Goal: Check status: Check status

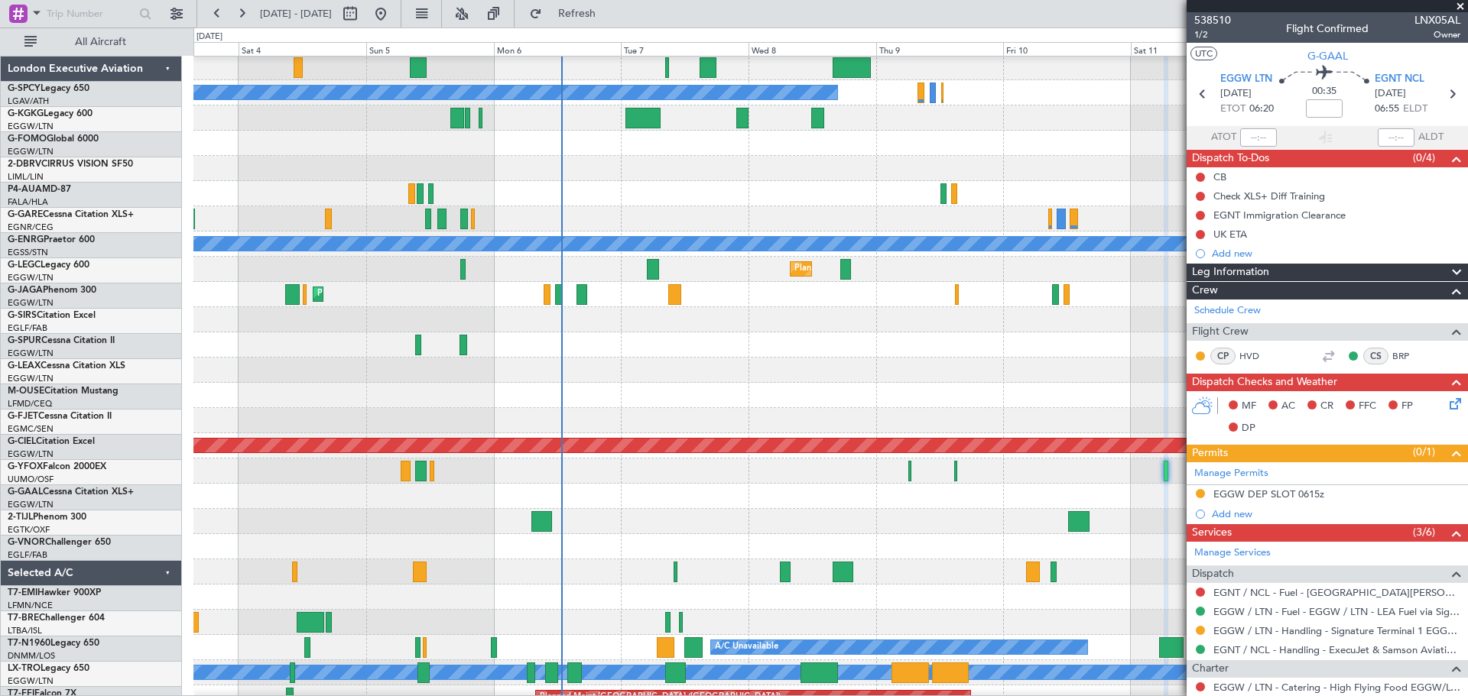
scroll to position [27, 0]
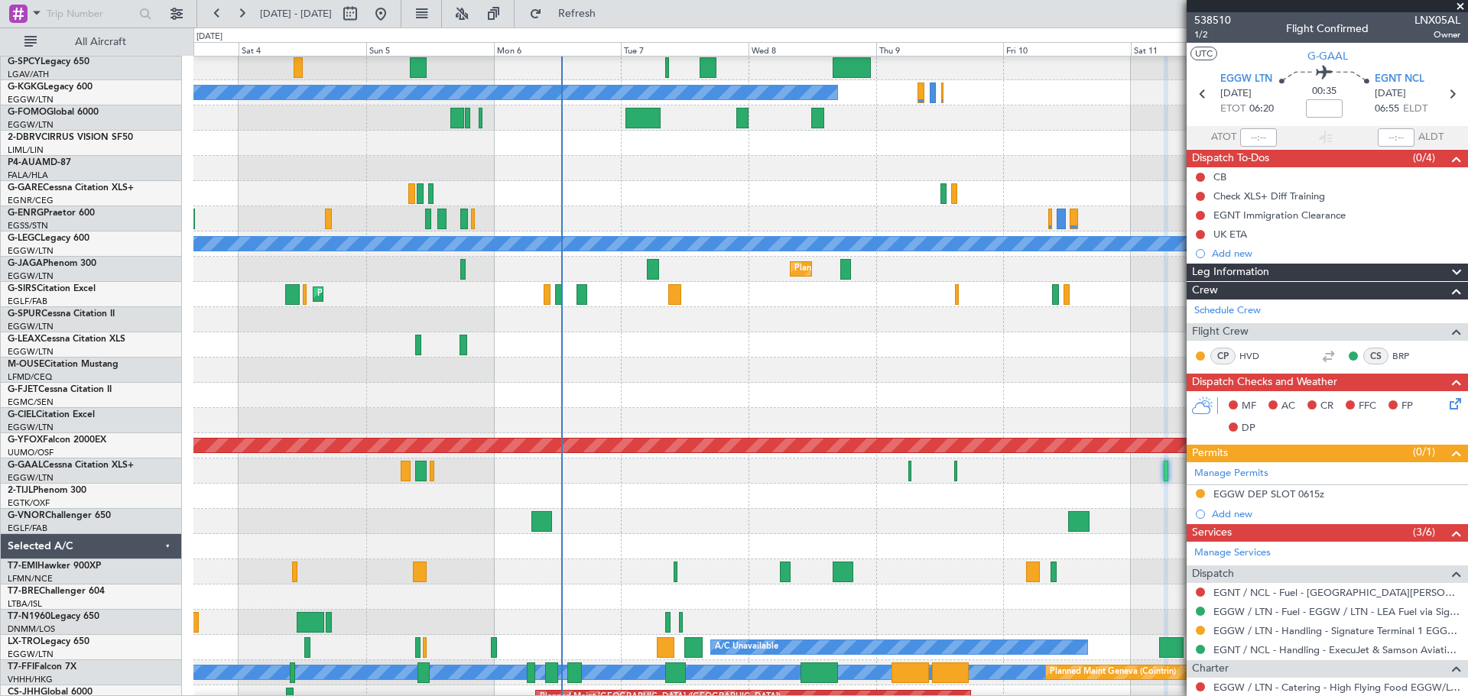
click at [1459, 2] on span at bounding box center [1460, 7] width 15 height 14
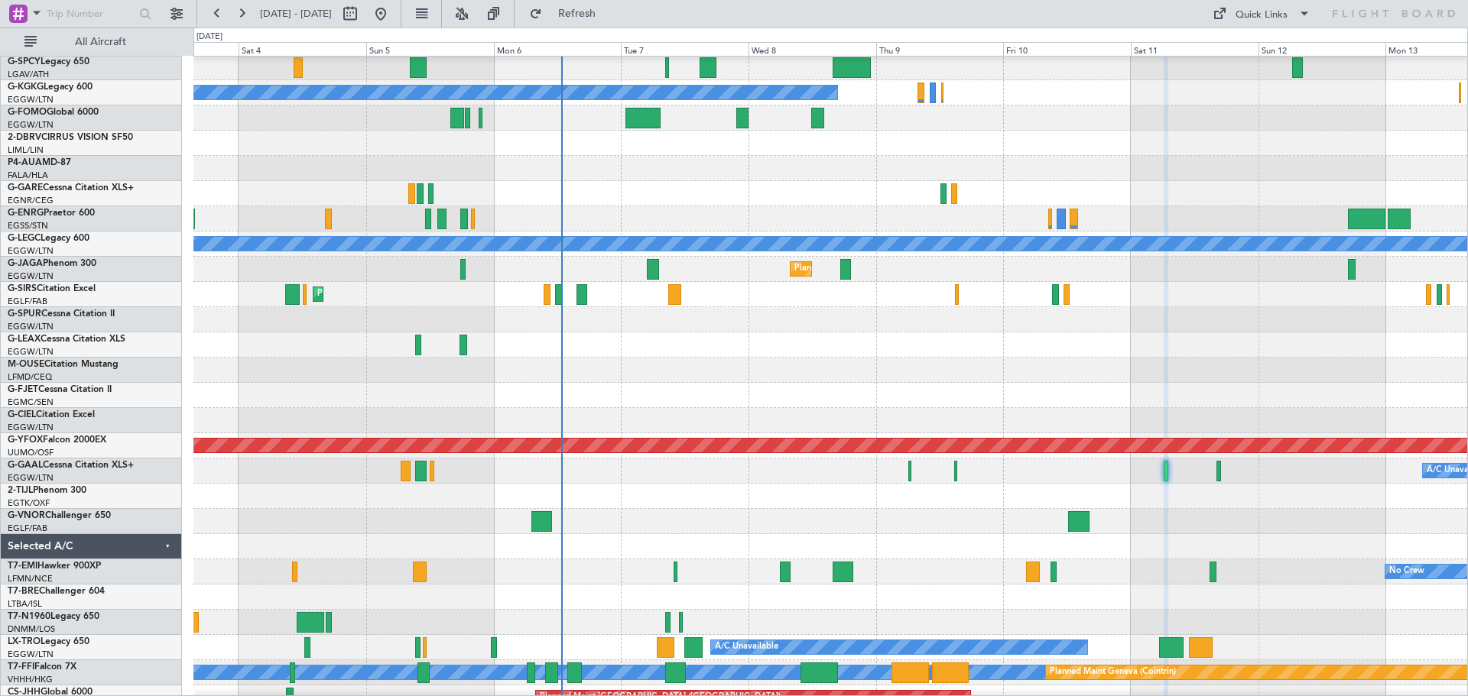
type input "0"
click at [614, 21] on button "Refresh" at bounding box center [568, 14] width 92 height 24
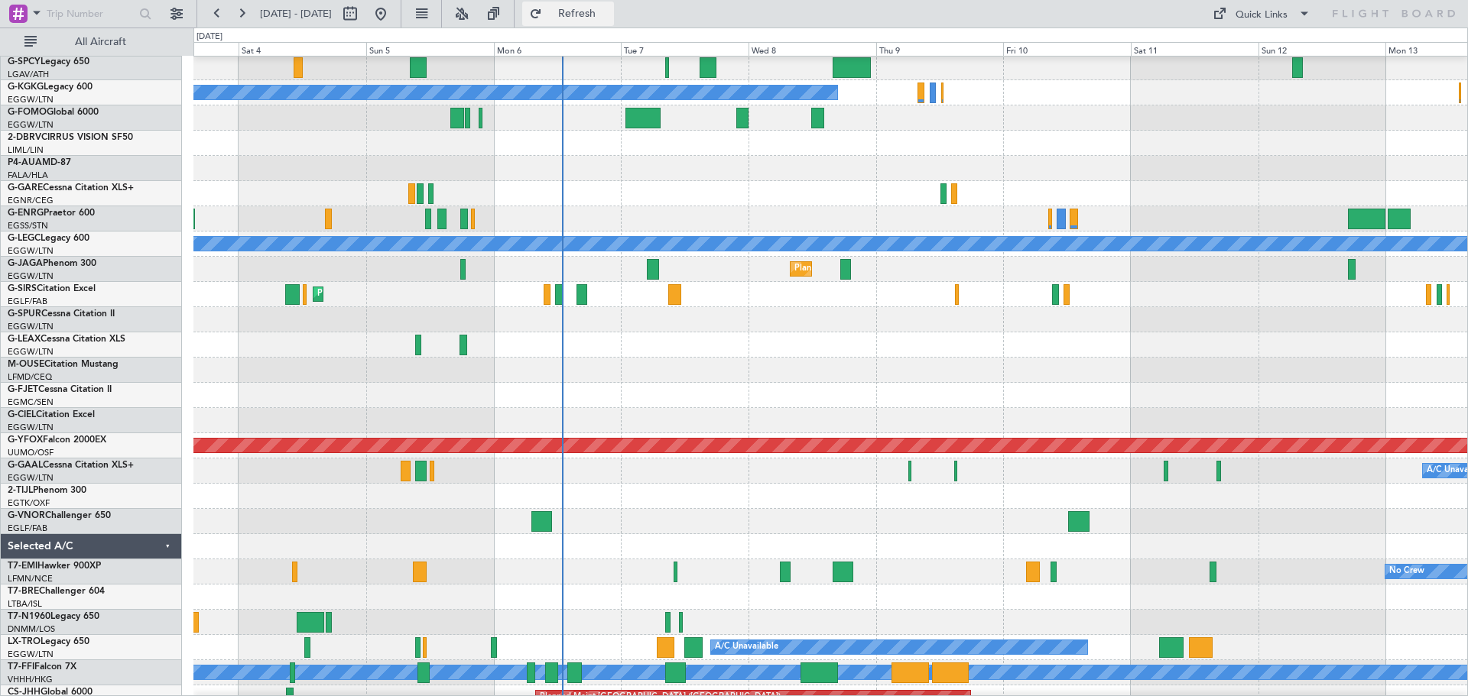
click at [609, 10] on span "Refresh" at bounding box center [577, 13] width 64 height 11
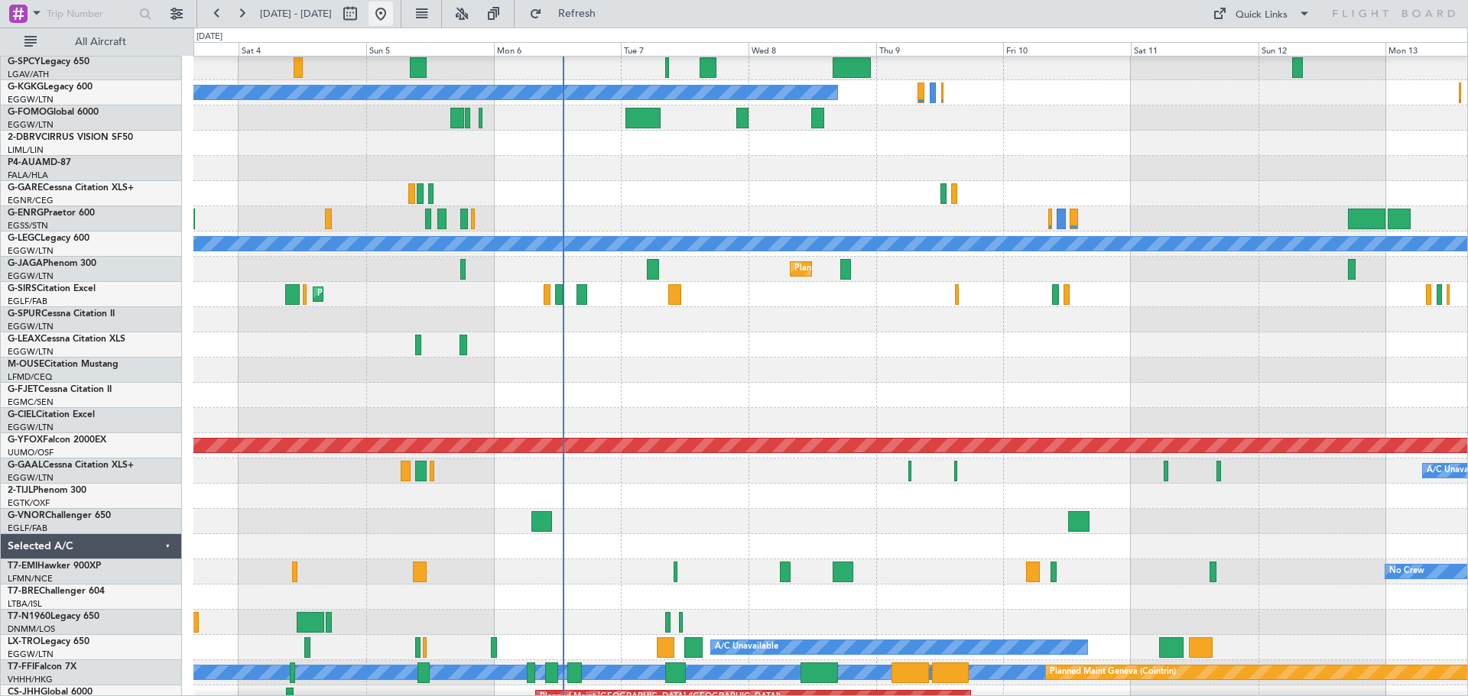
click at [393, 10] on button at bounding box center [381, 14] width 24 height 24
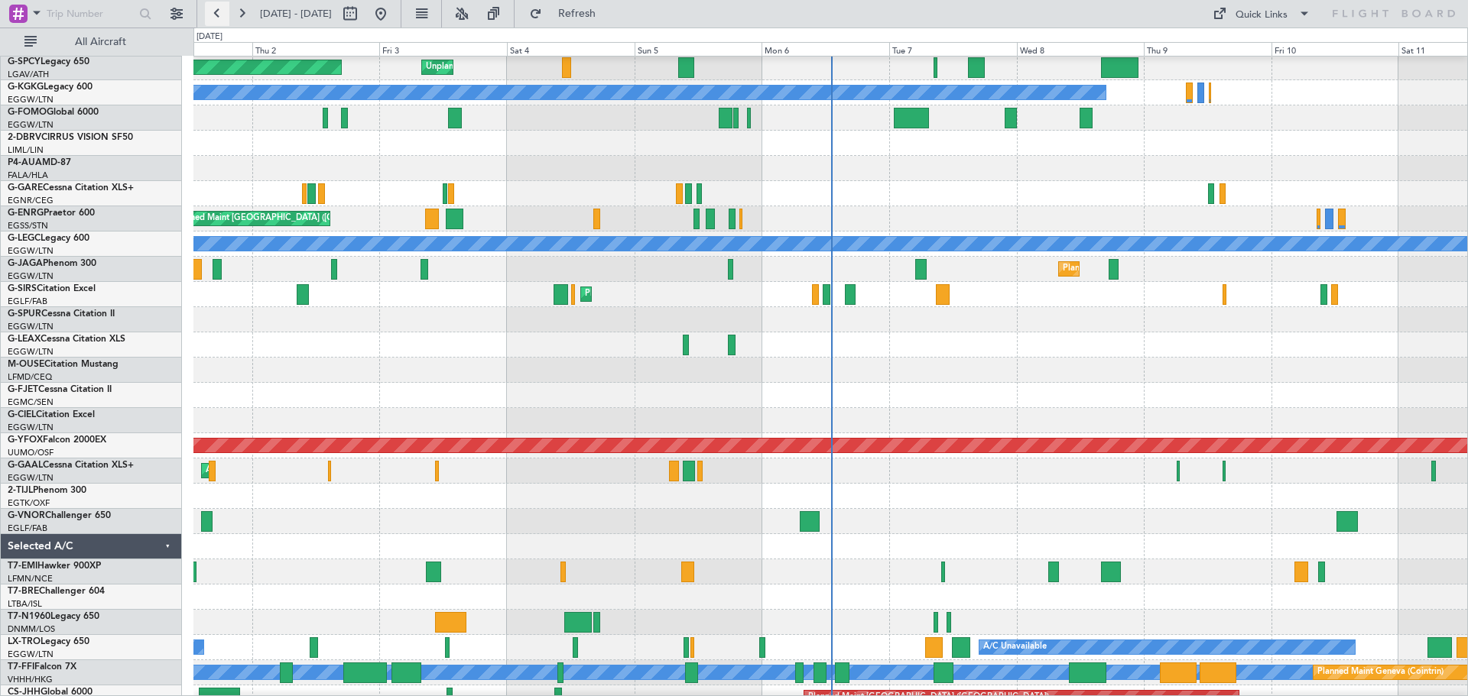
click at [227, 8] on button at bounding box center [217, 14] width 24 height 24
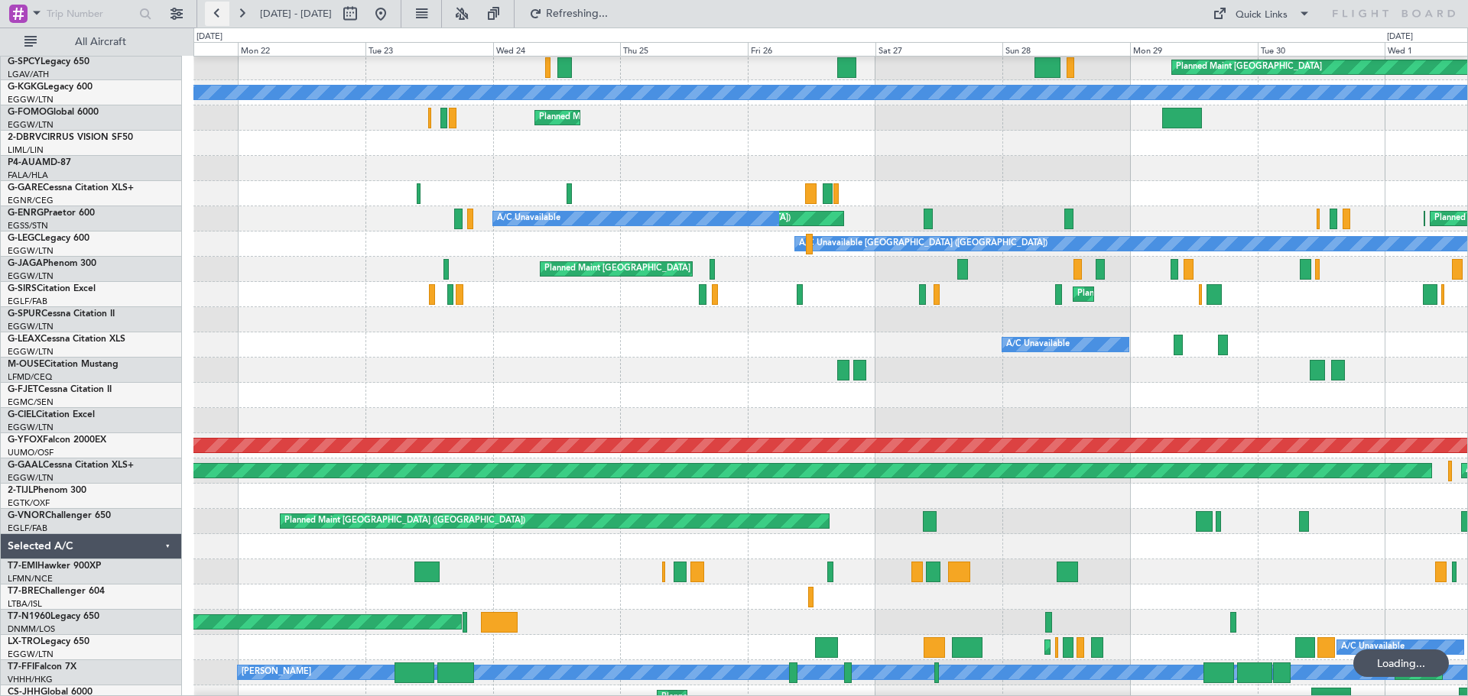
click at [227, 8] on button at bounding box center [217, 14] width 24 height 24
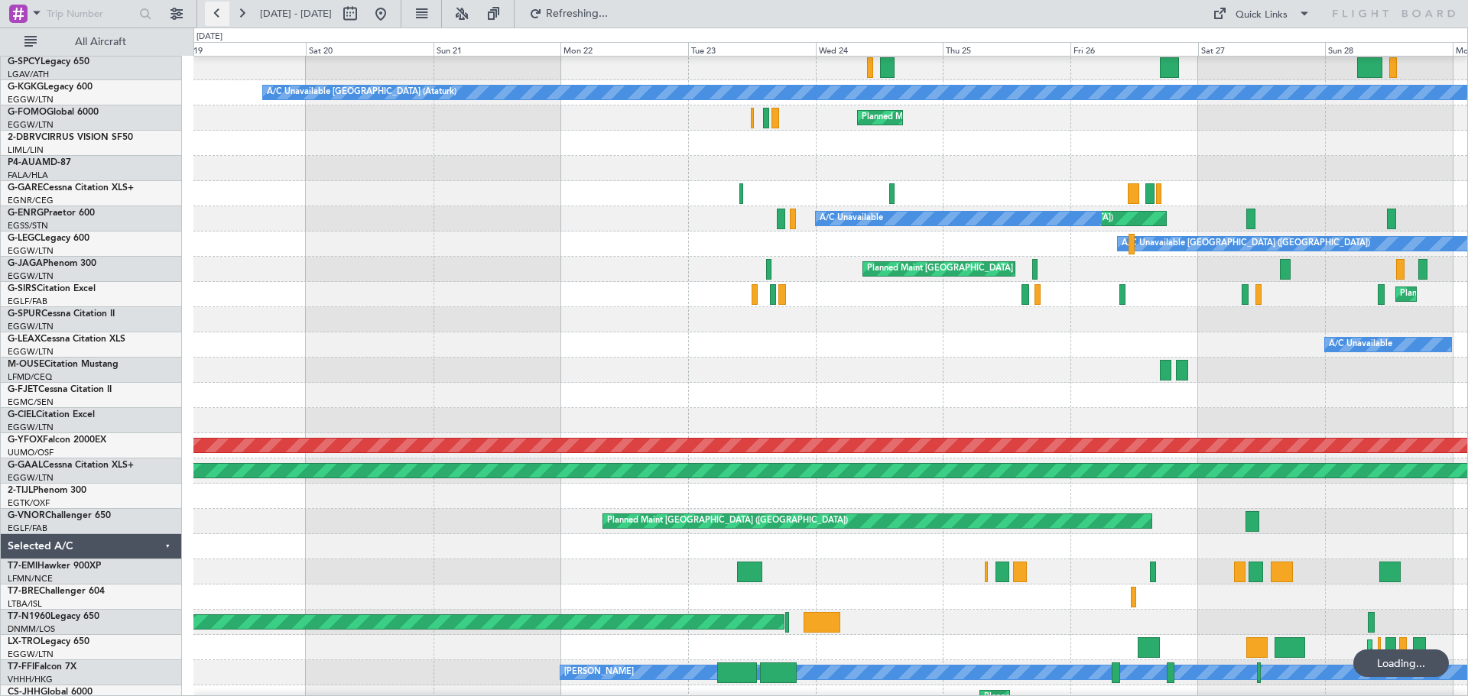
click at [227, 8] on button at bounding box center [217, 14] width 24 height 24
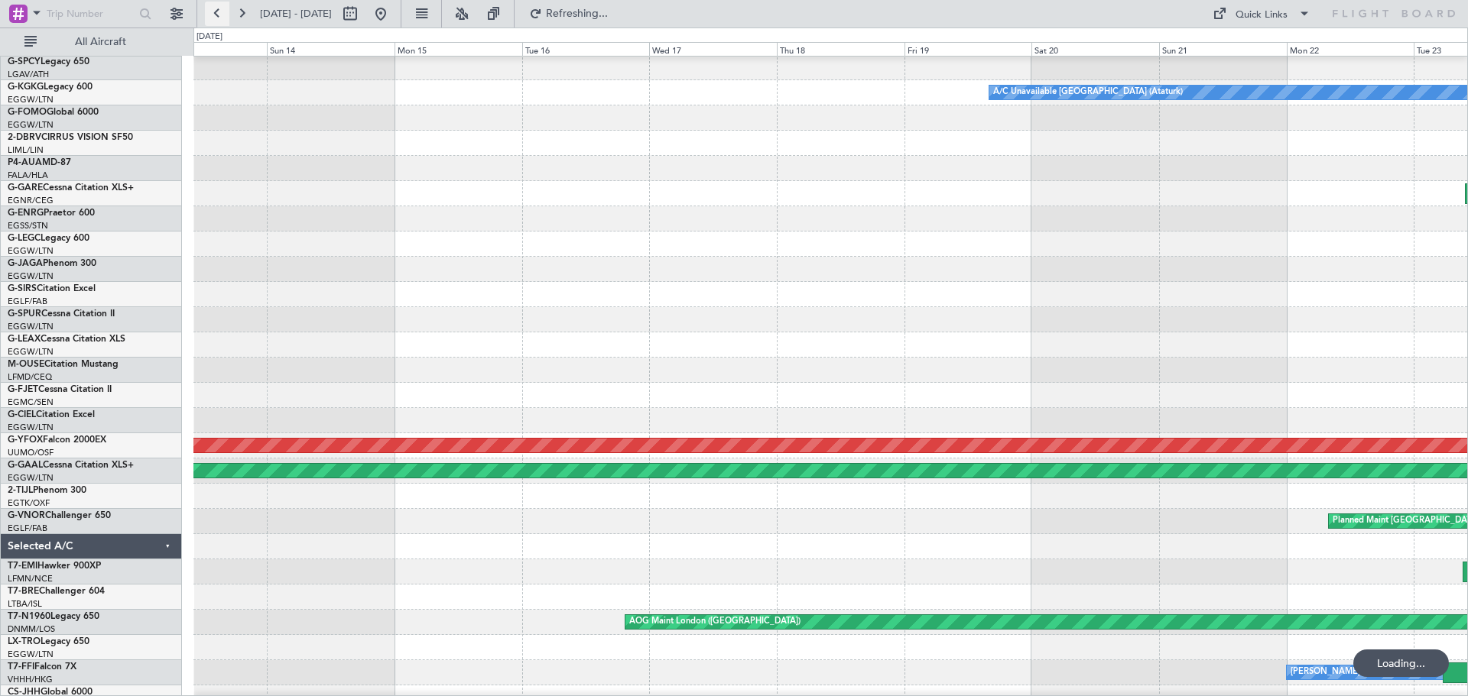
click at [227, 8] on button at bounding box center [217, 14] width 24 height 24
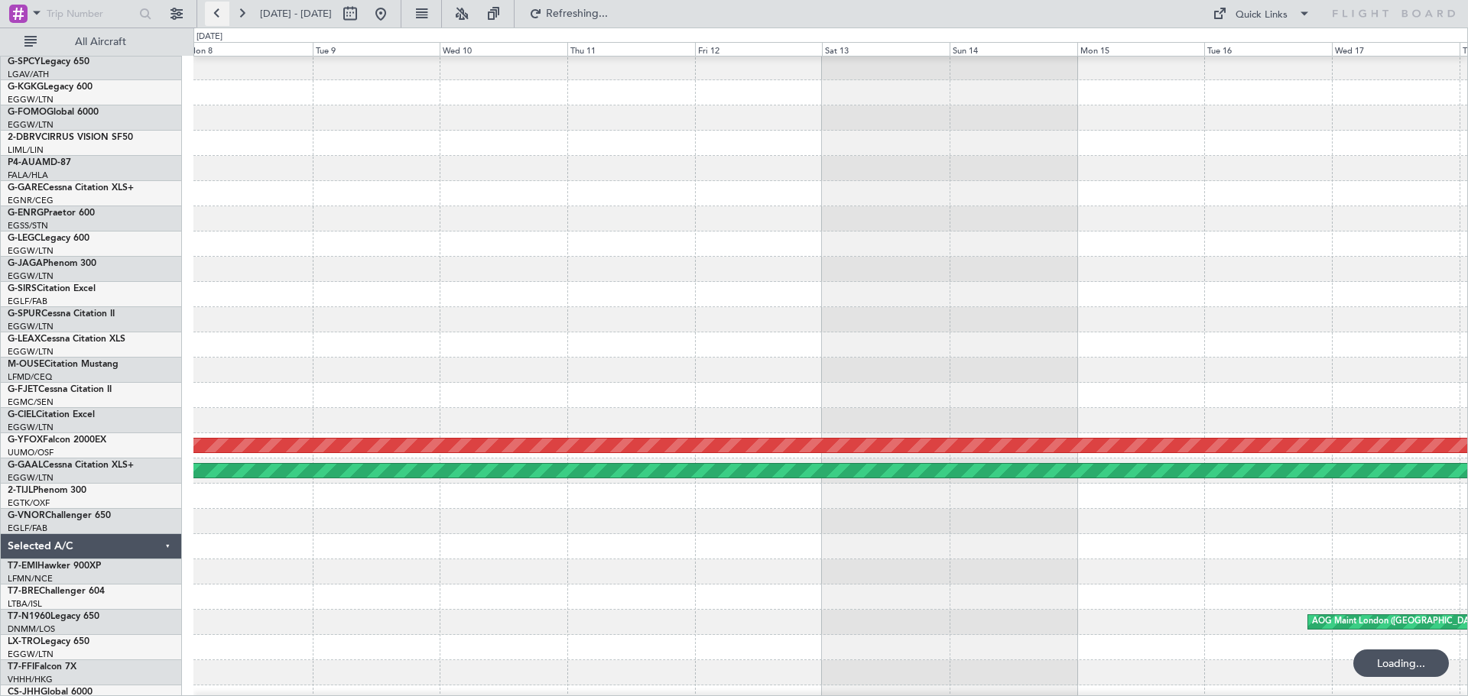
click at [227, 8] on button at bounding box center [217, 14] width 24 height 24
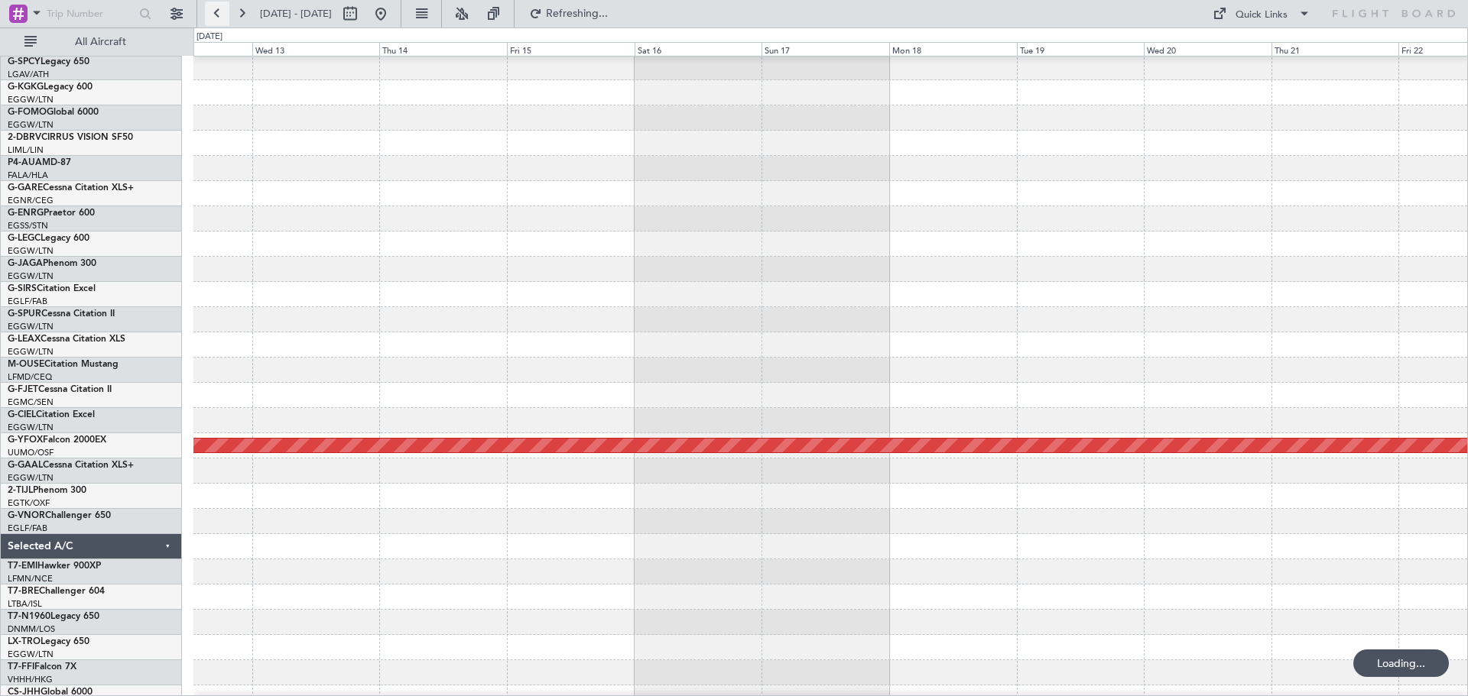
click at [227, 8] on button at bounding box center [217, 14] width 24 height 24
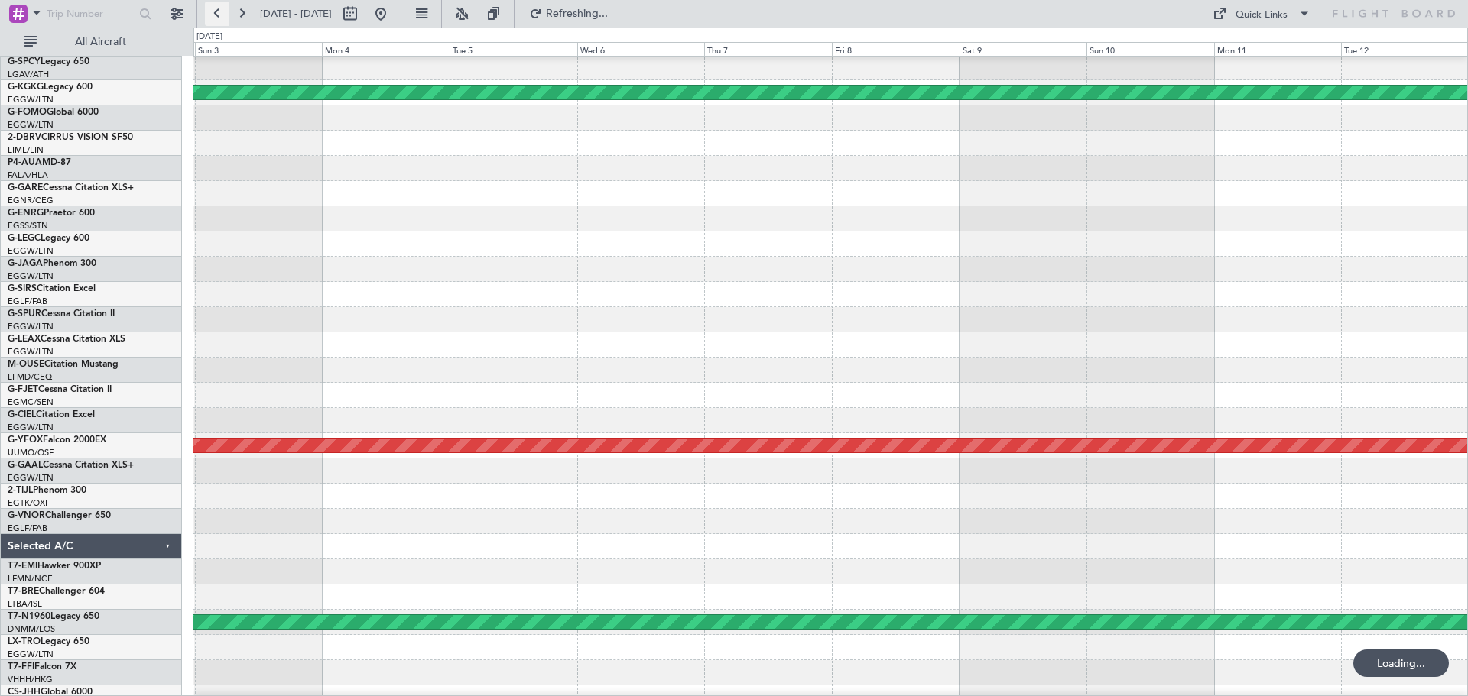
click at [227, 8] on button at bounding box center [217, 14] width 24 height 24
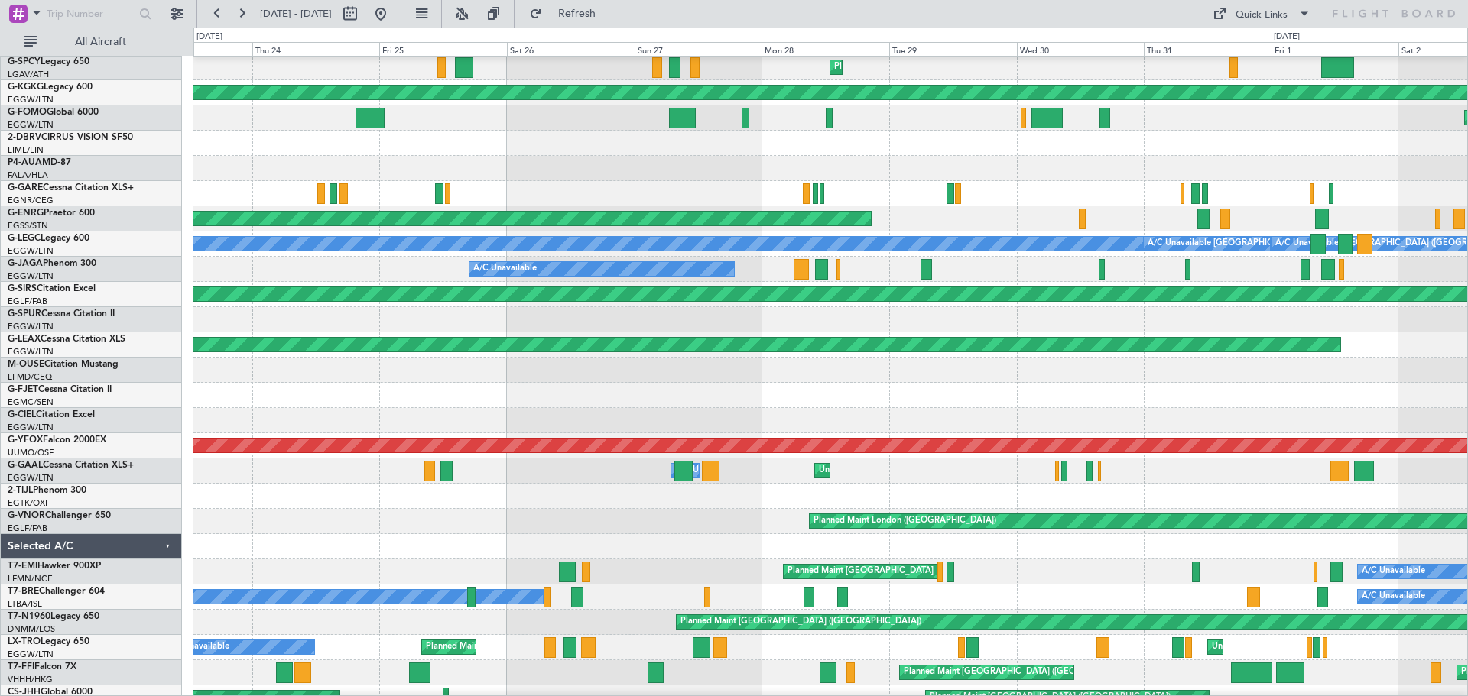
scroll to position [0, 0]
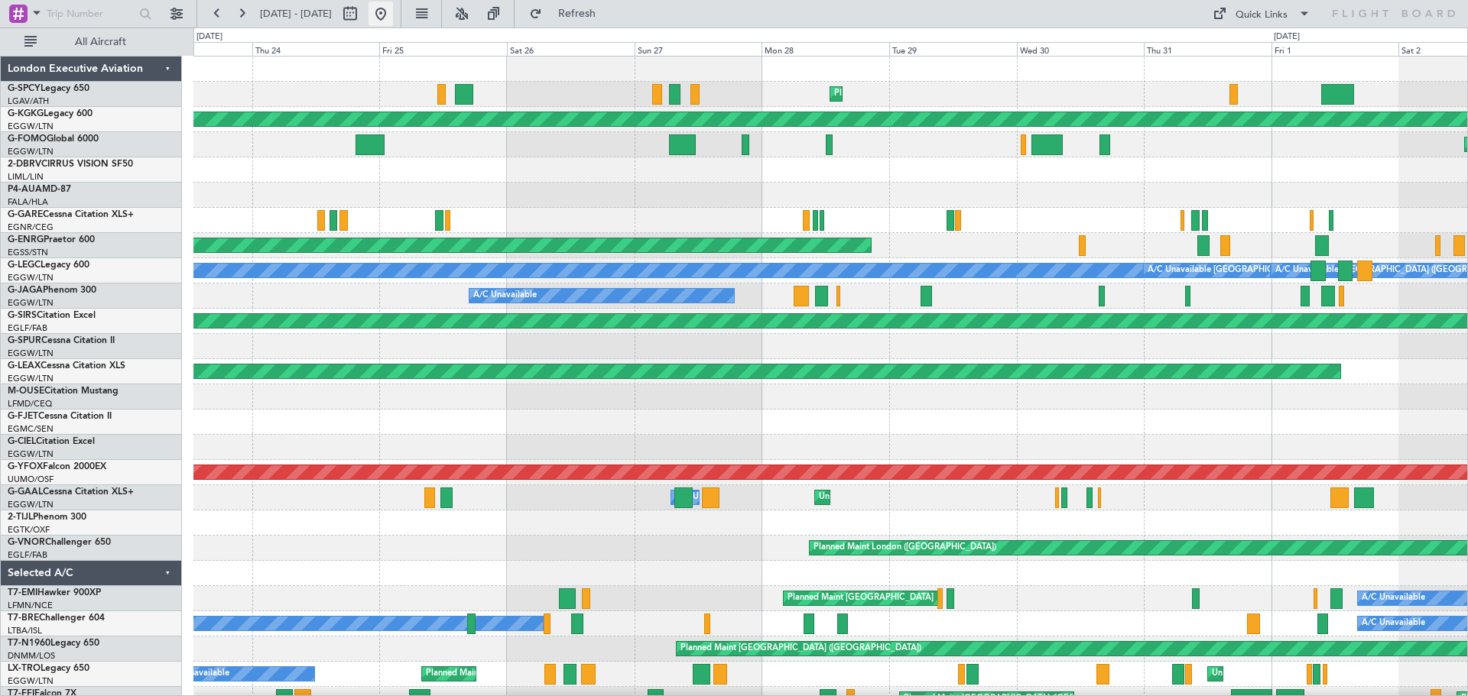
click at [393, 17] on button at bounding box center [381, 14] width 24 height 24
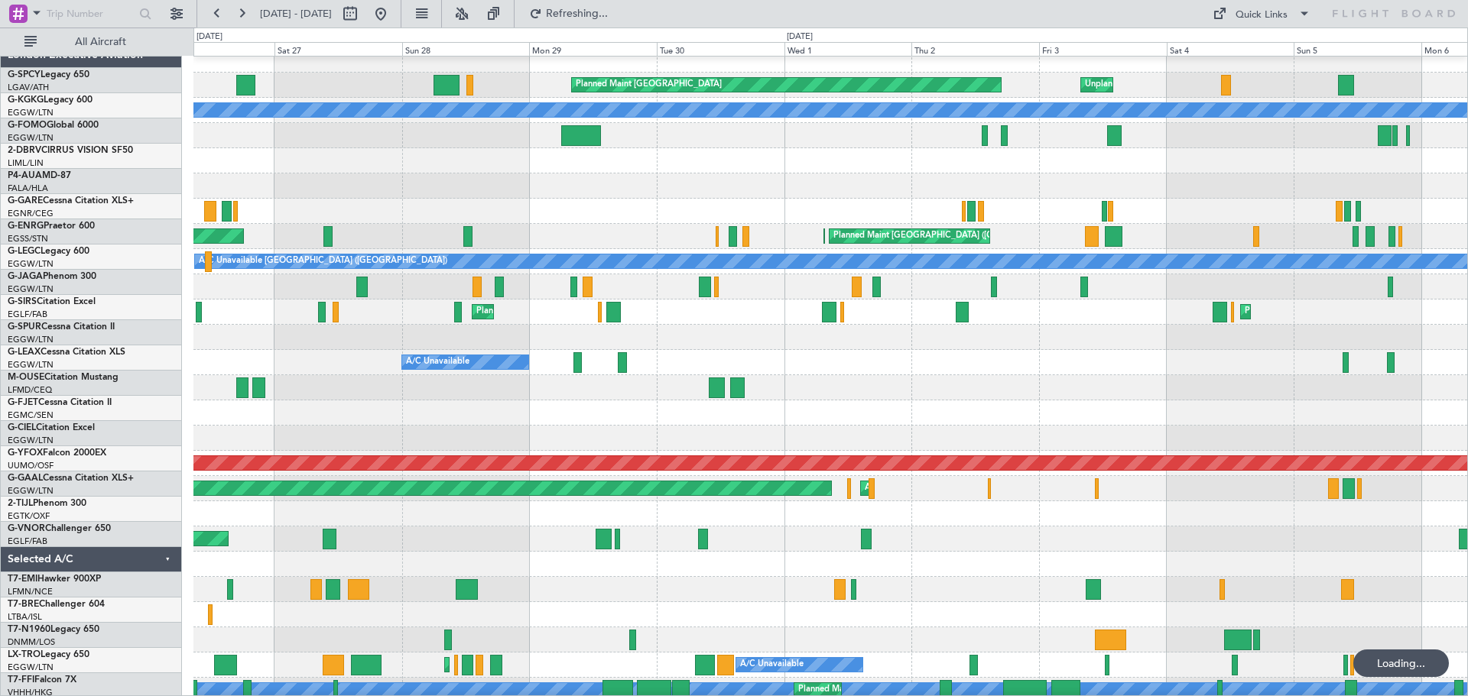
scroll to position [8, 0]
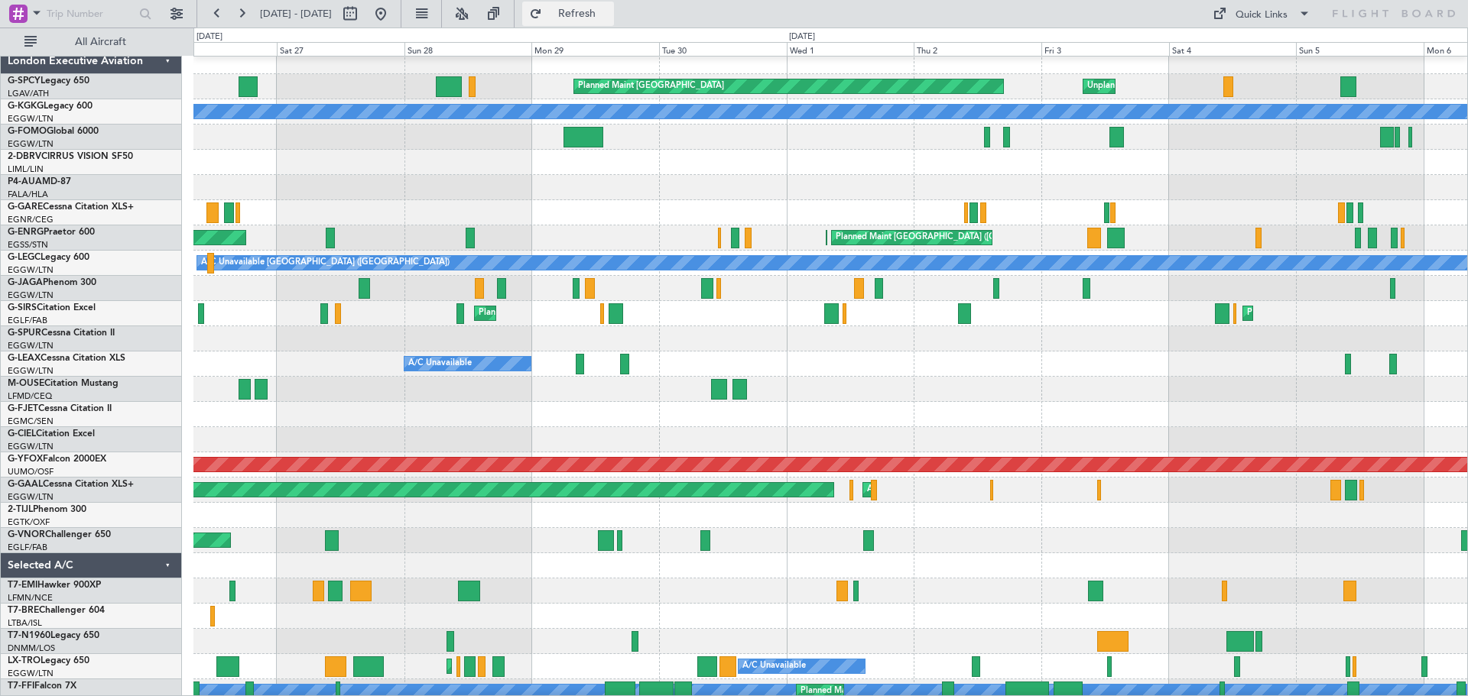
click at [609, 15] on span "Refresh" at bounding box center [577, 13] width 64 height 11
click at [393, 18] on button at bounding box center [381, 14] width 24 height 24
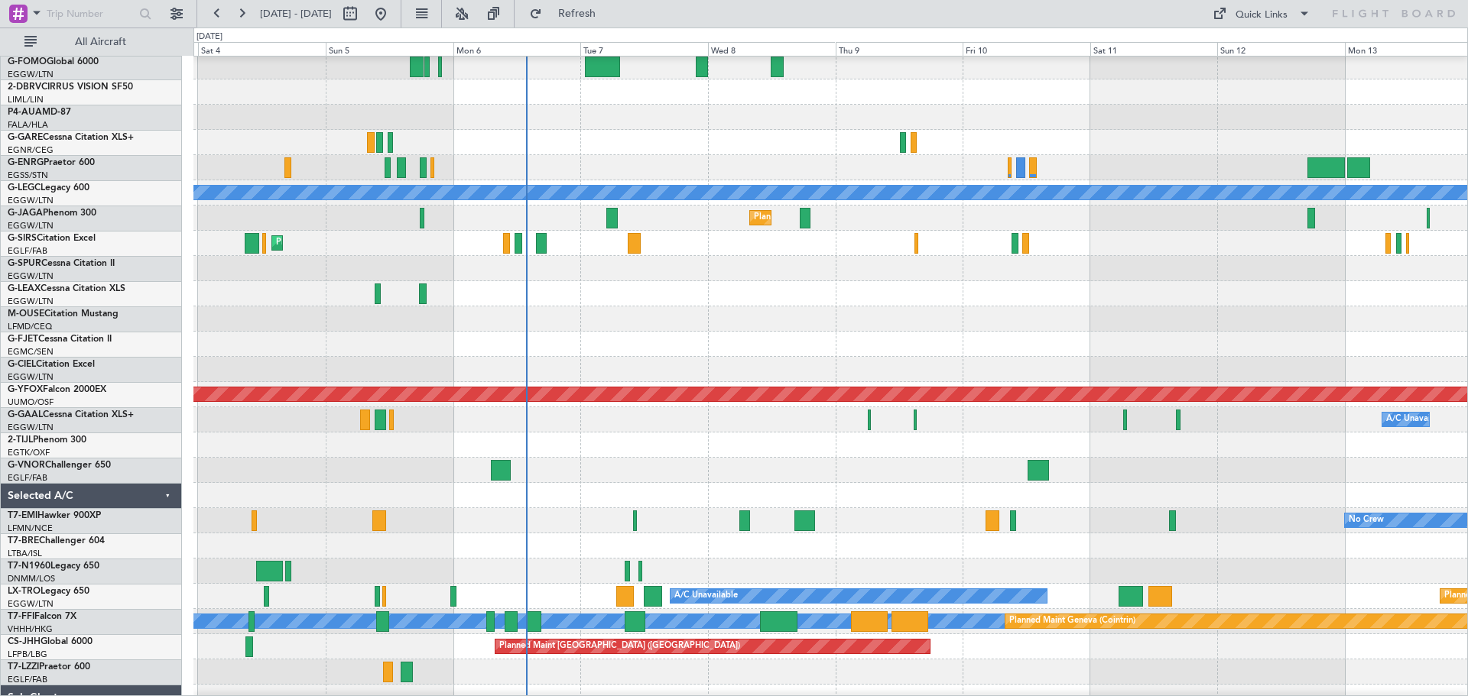
scroll to position [78, 0]
click at [638, 466] on div at bounding box center [830, 470] width 1274 height 25
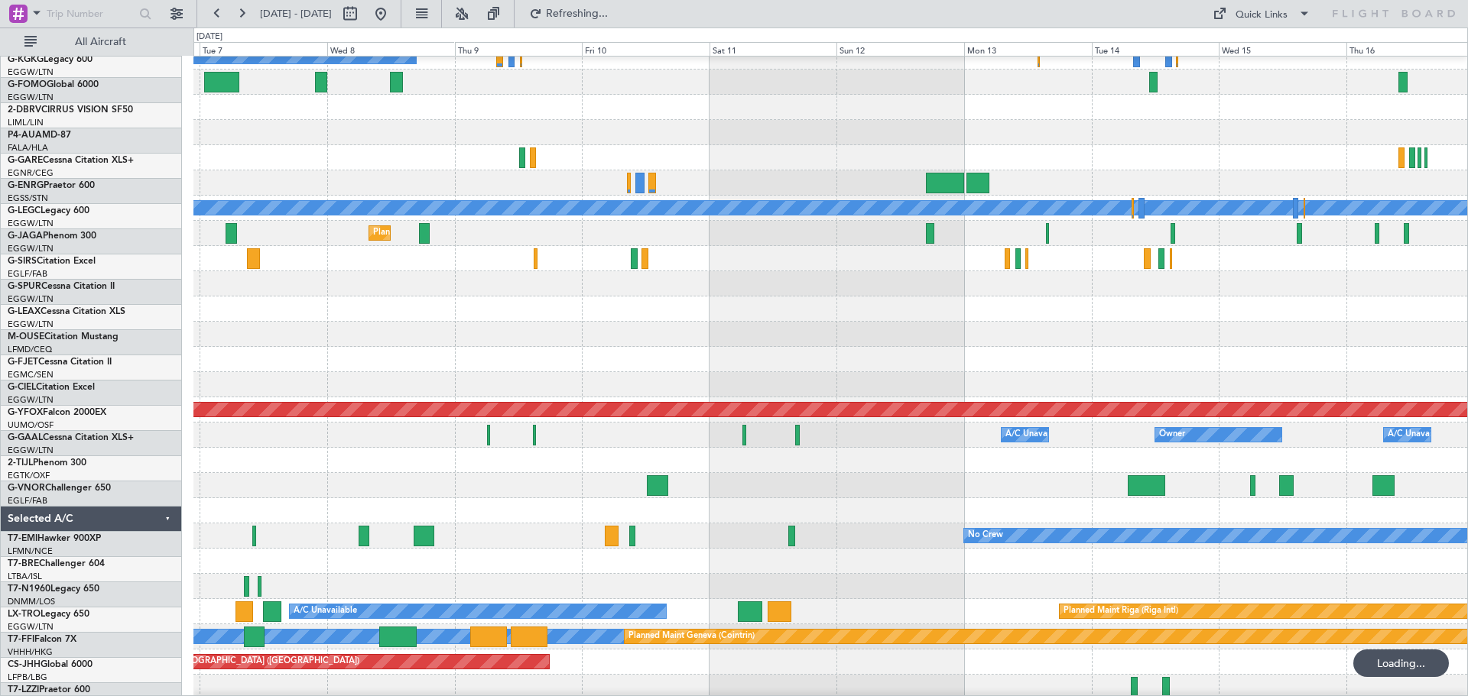
scroll to position [63, 0]
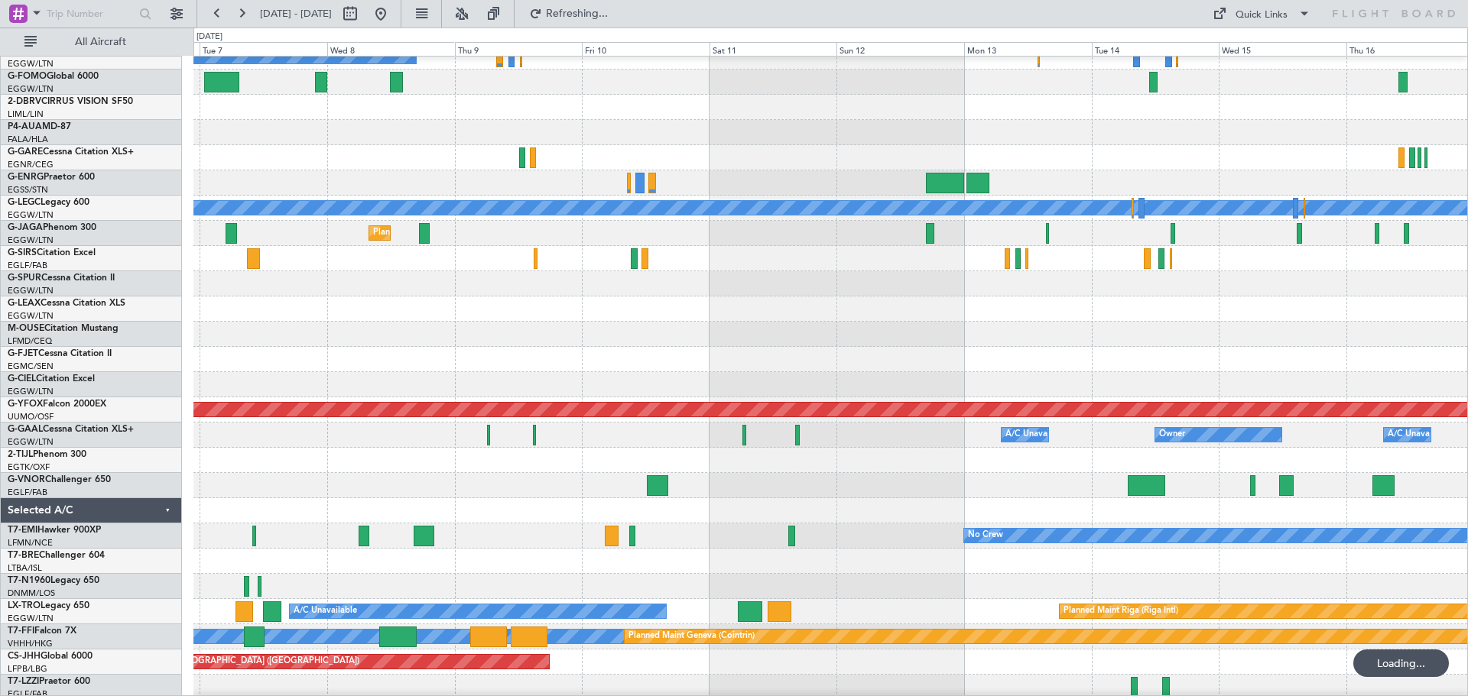
click at [799, 471] on div at bounding box center [830, 460] width 1274 height 25
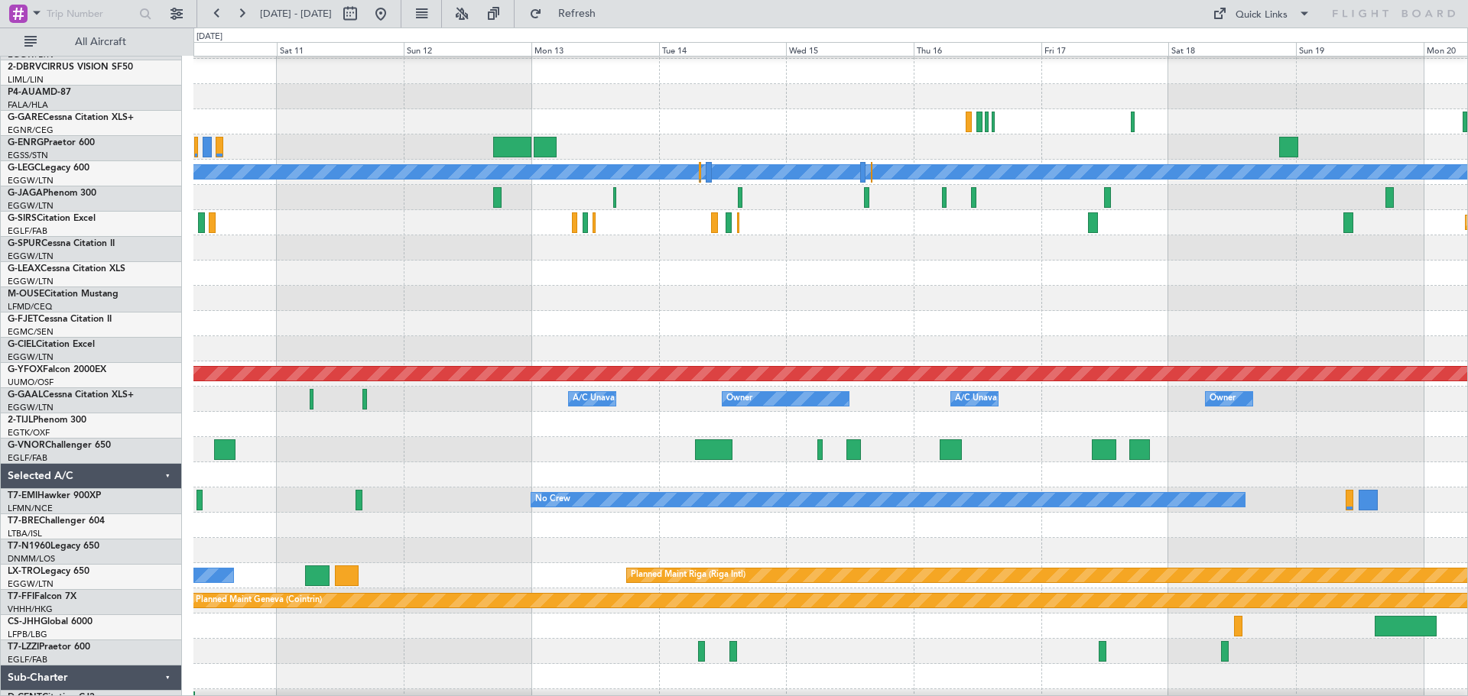
scroll to position [99, 0]
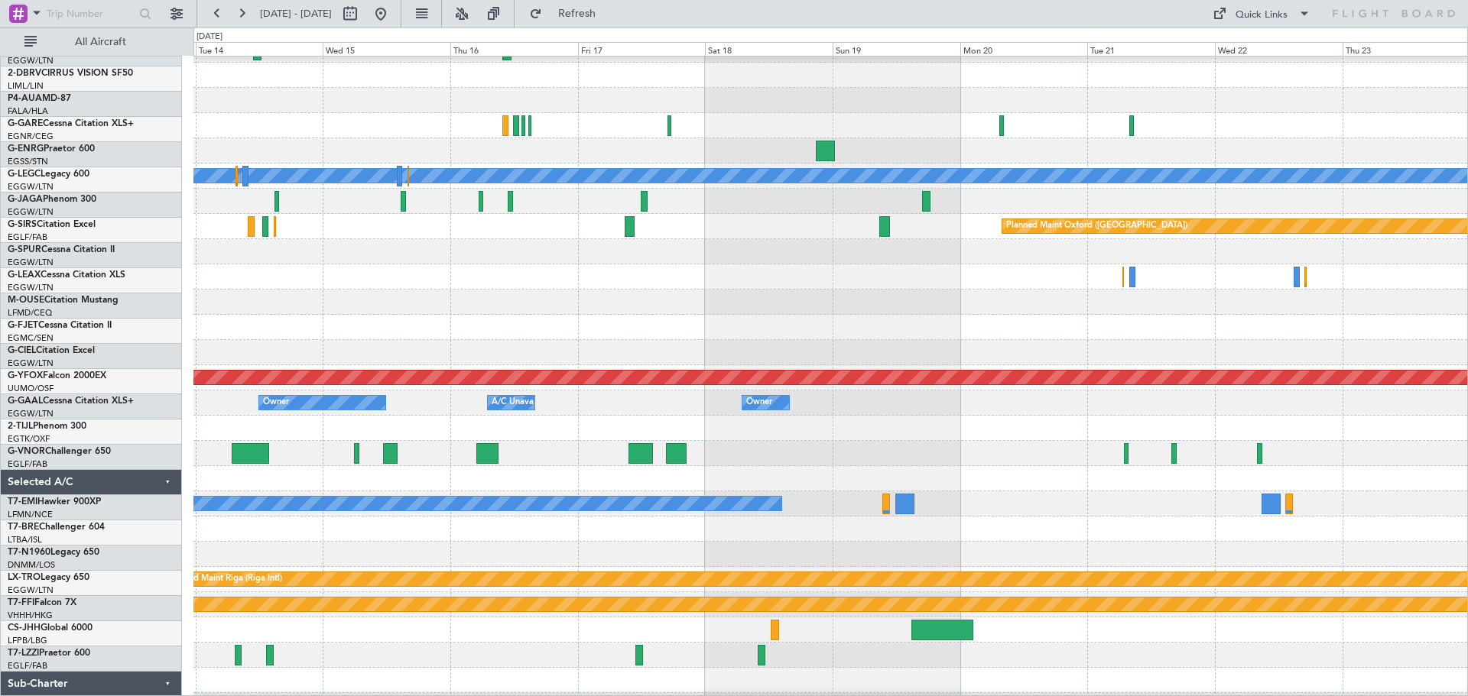
click at [790, 455] on div at bounding box center [830, 453] width 1274 height 25
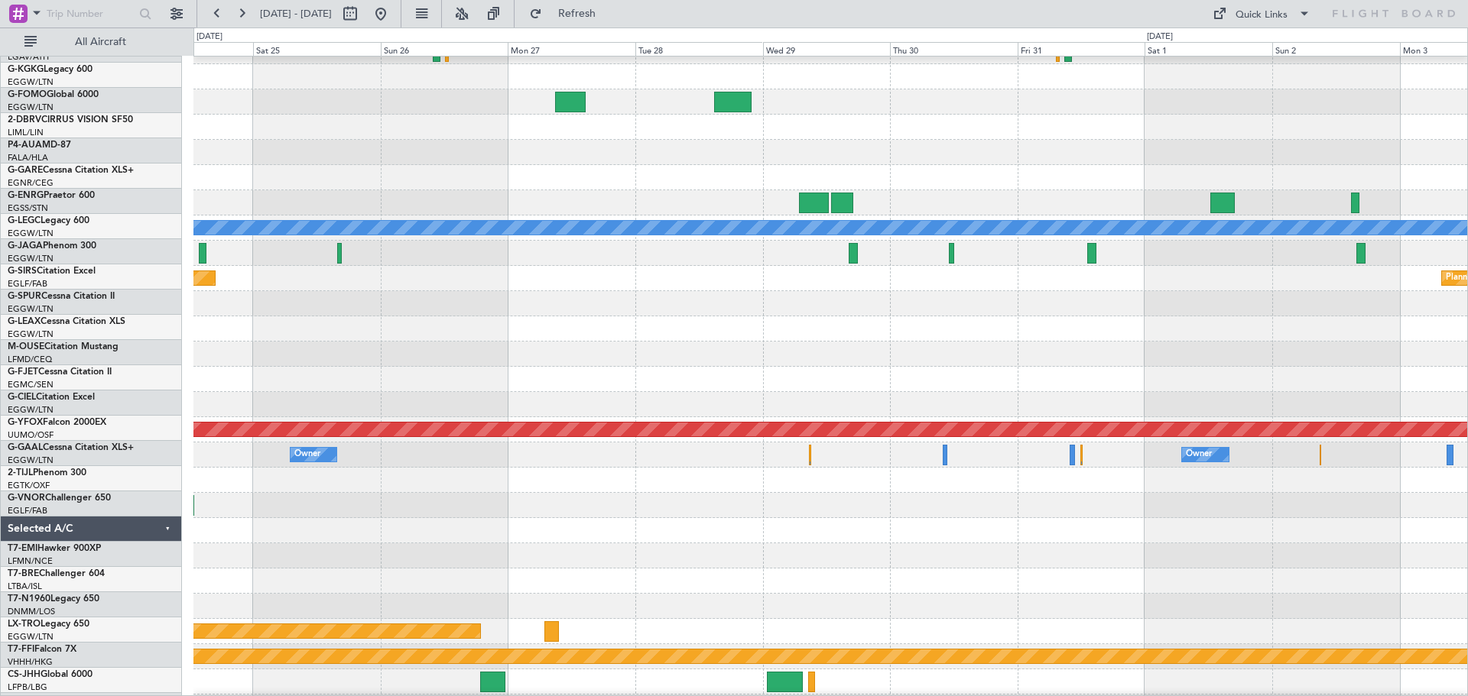
scroll to position [14, 0]
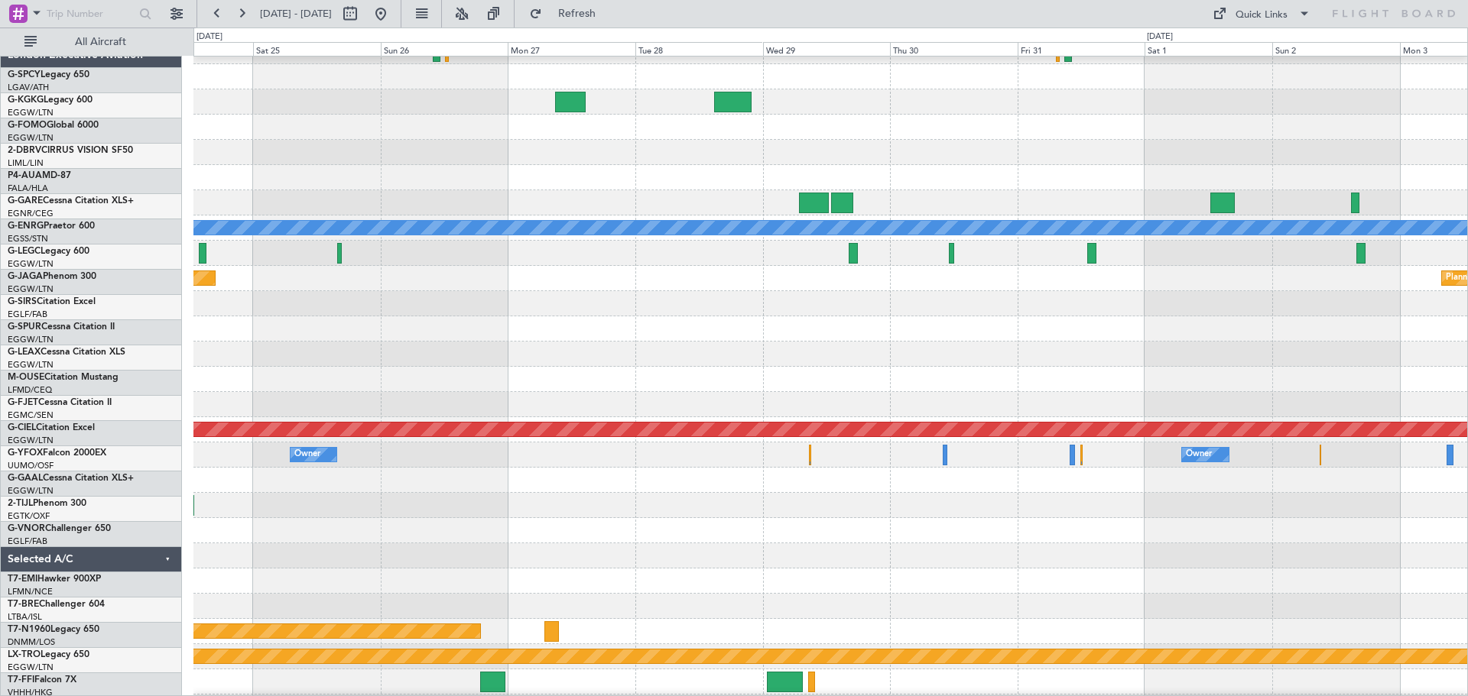
click at [502, 518] on div at bounding box center [830, 505] width 1274 height 25
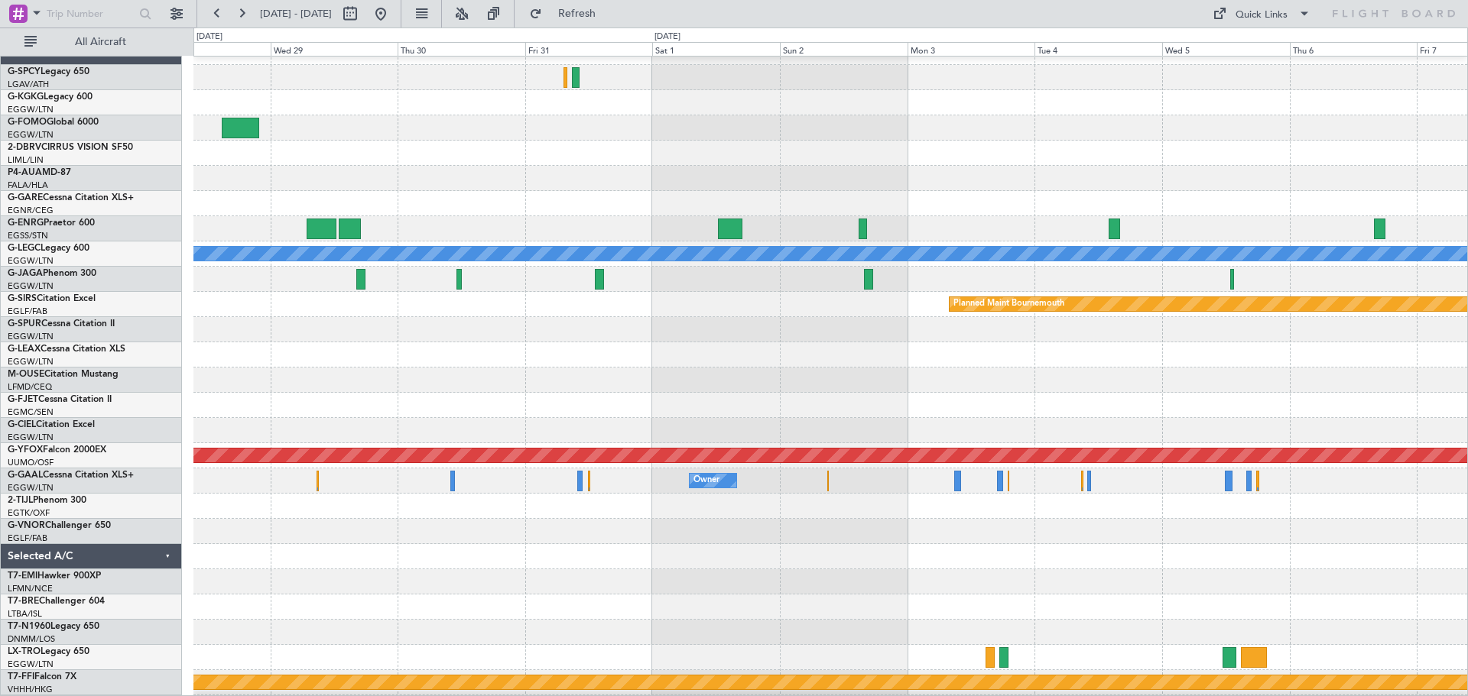
scroll to position [23, 0]
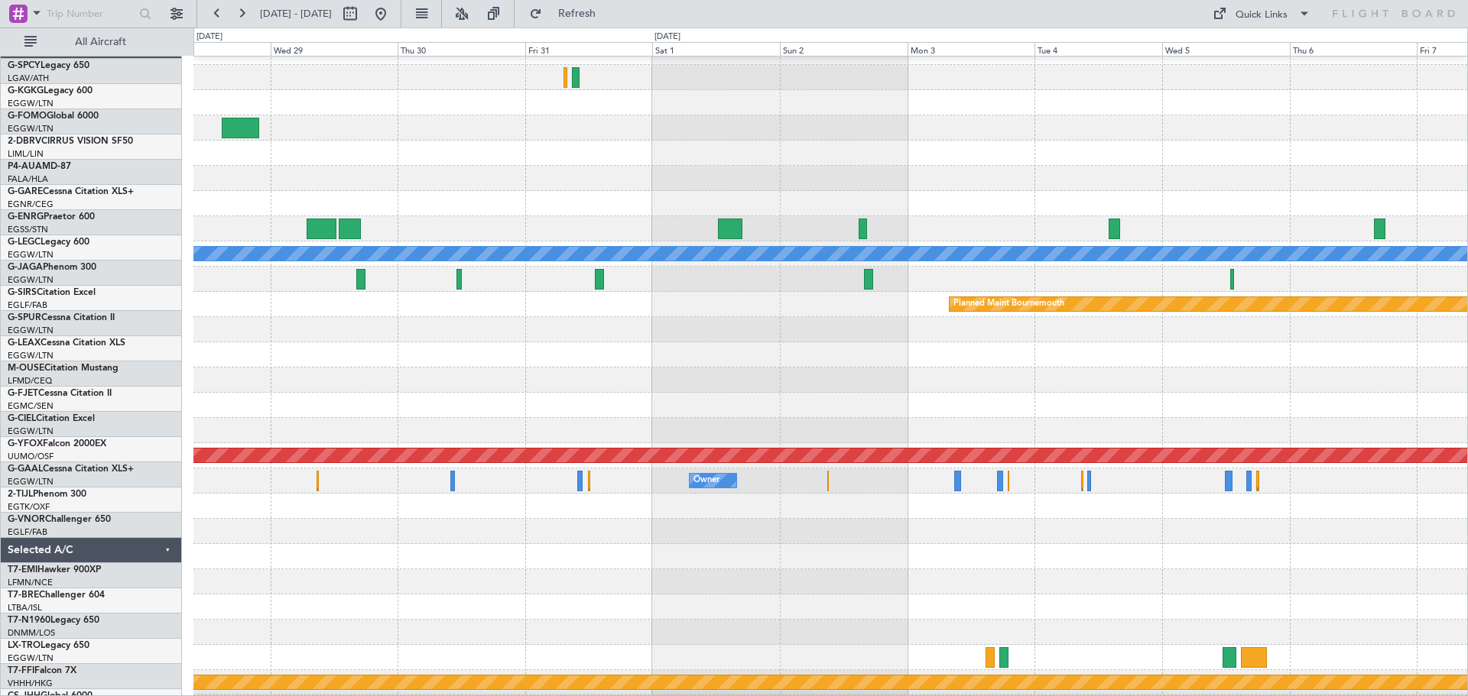
click at [209, 570] on div at bounding box center [830, 582] width 1274 height 25
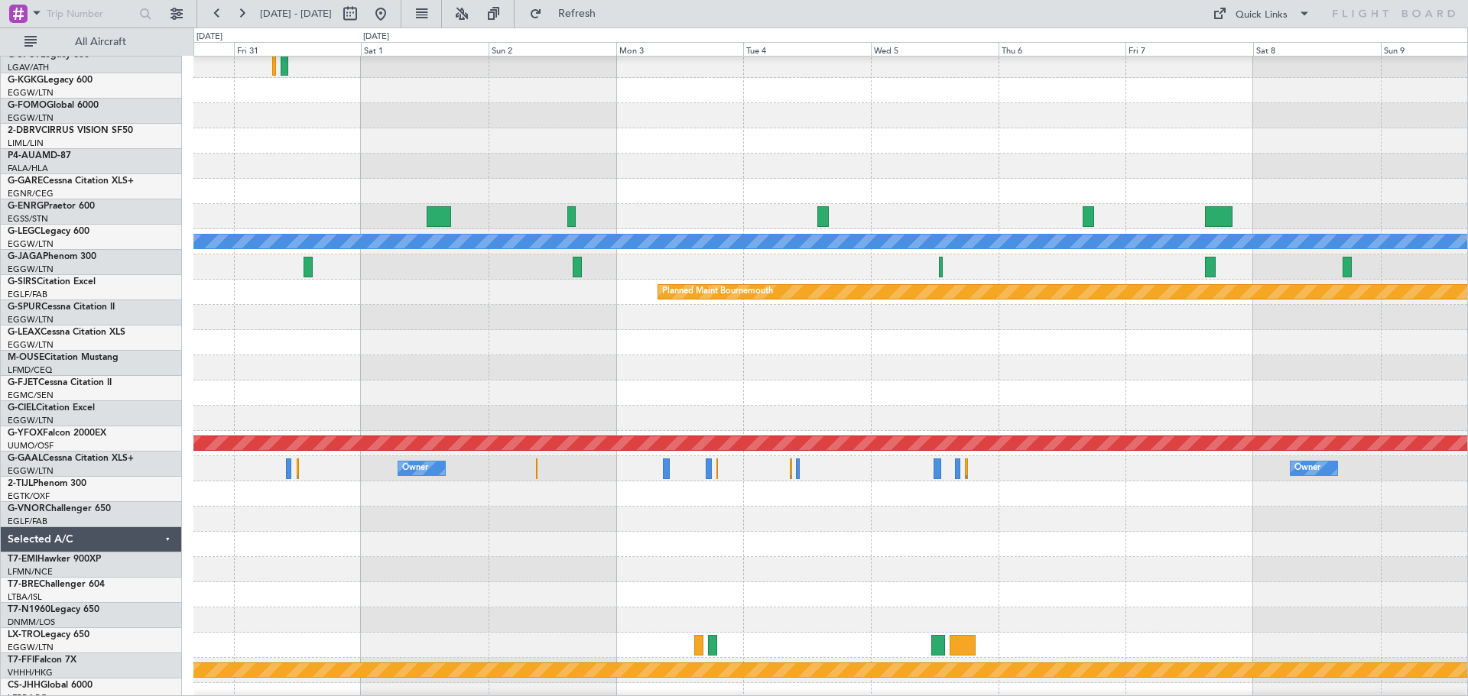
scroll to position [47, 0]
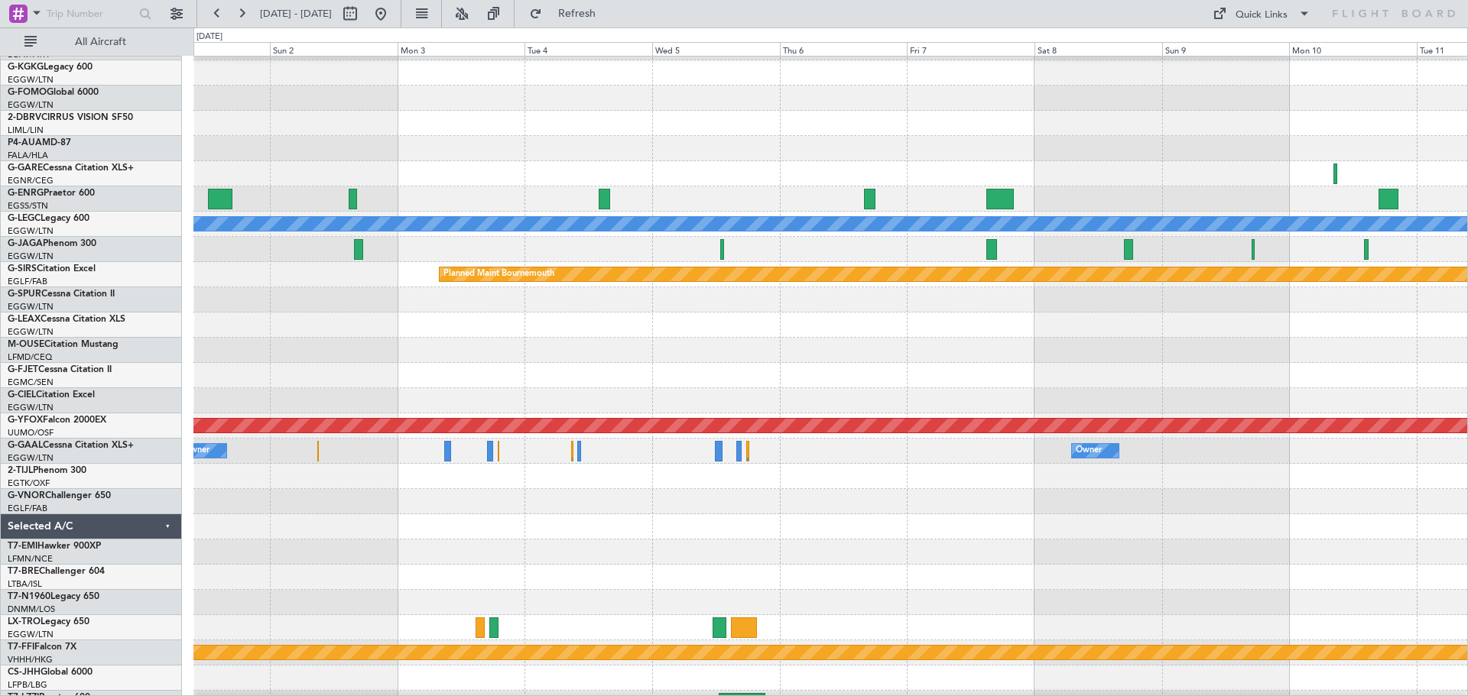
click at [344, 501] on div at bounding box center [830, 501] width 1274 height 25
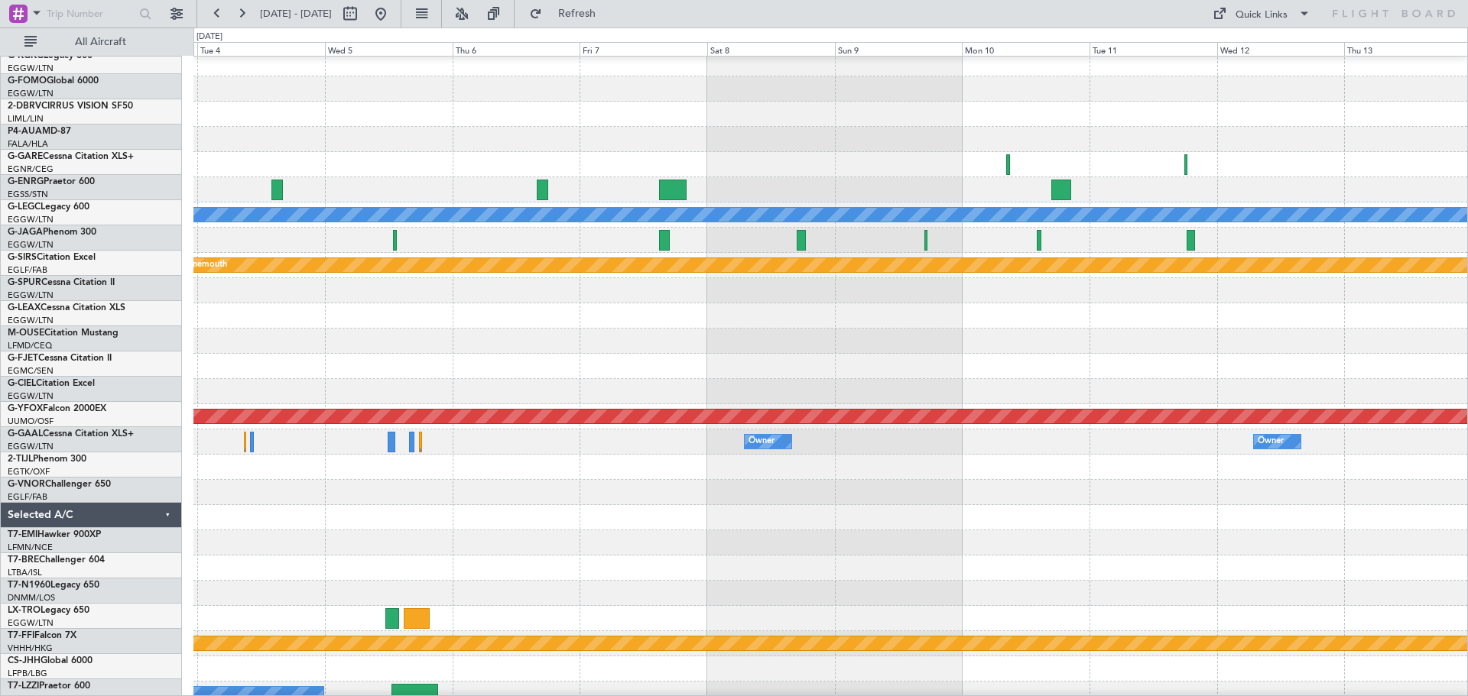
scroll to position [56, 0]
click at [430, 493] on div at bounding box center [830, 492] width 1274 height 25
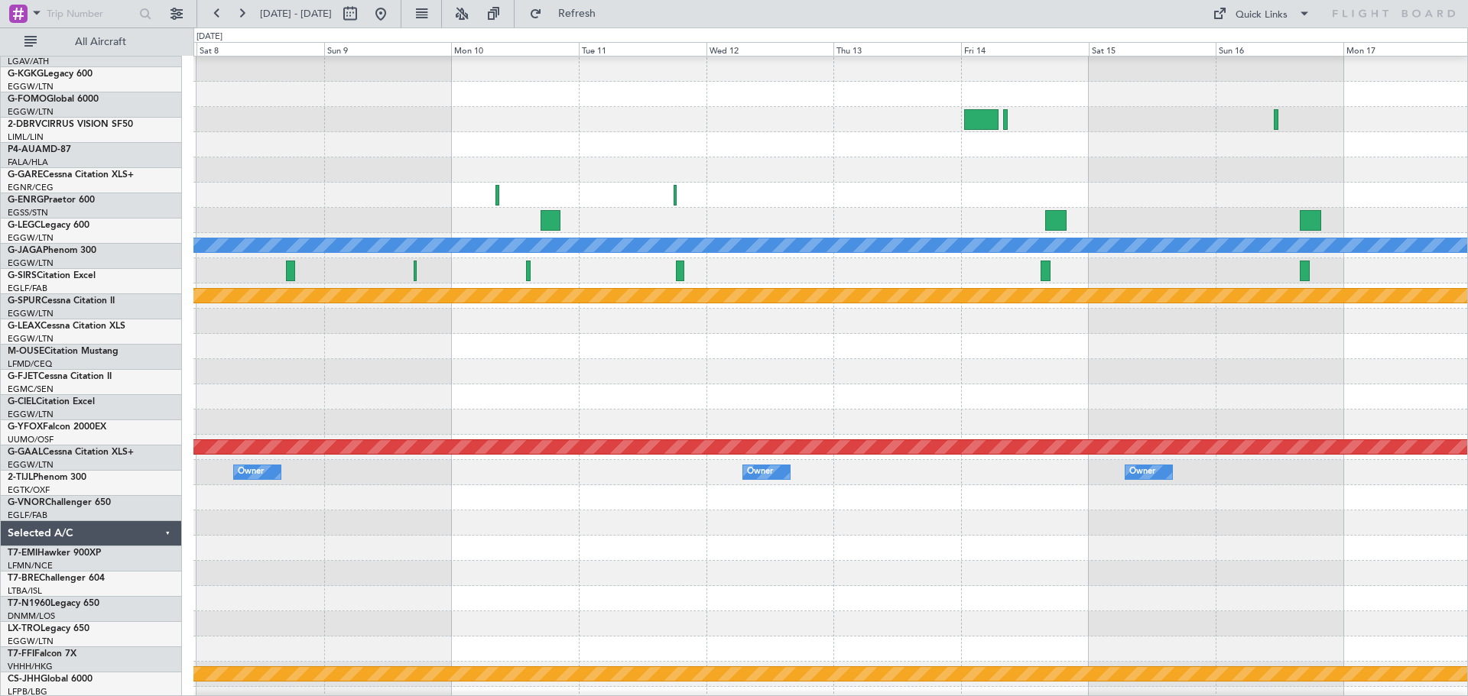
scroll to position [30, 0]
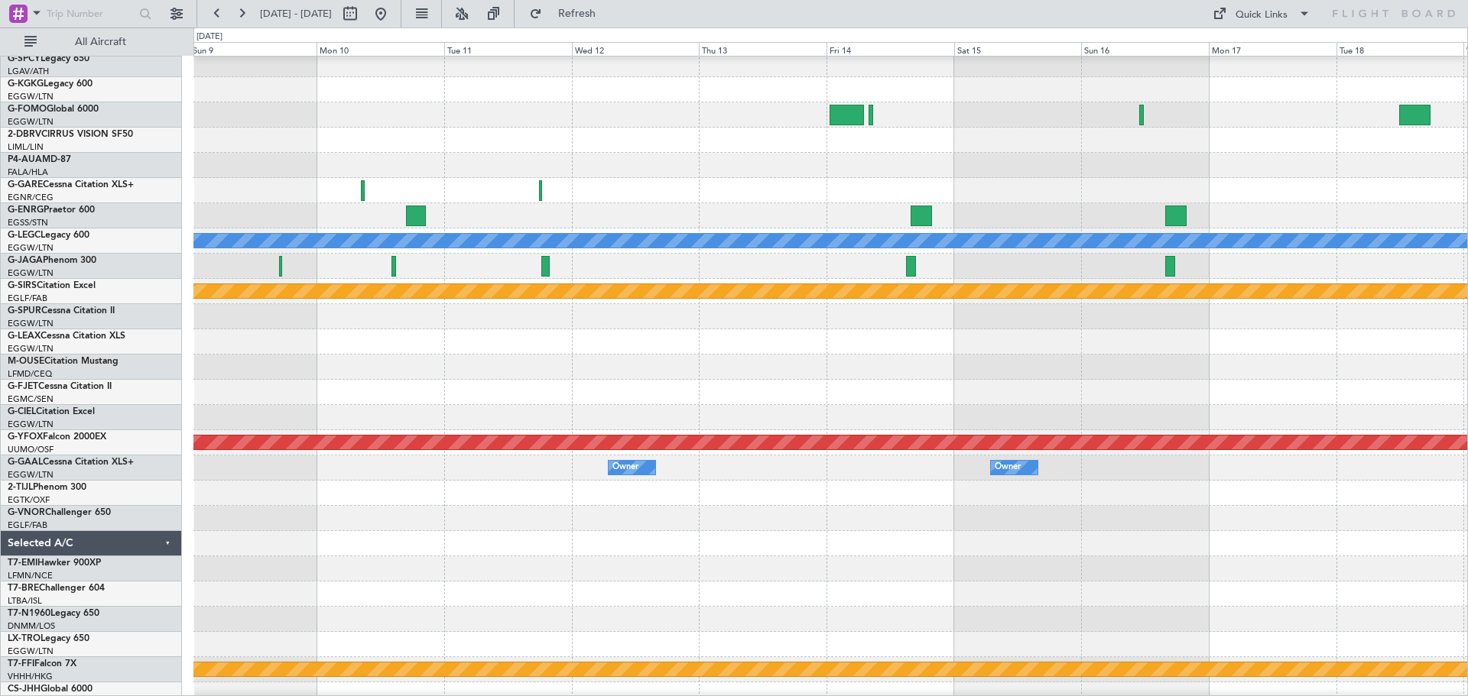
click at [428, 525] on div at bounding box center [830, 518] width 1274 height 25
click at [393, 9] on button at bounding box center [381, 14] width 24 height 24
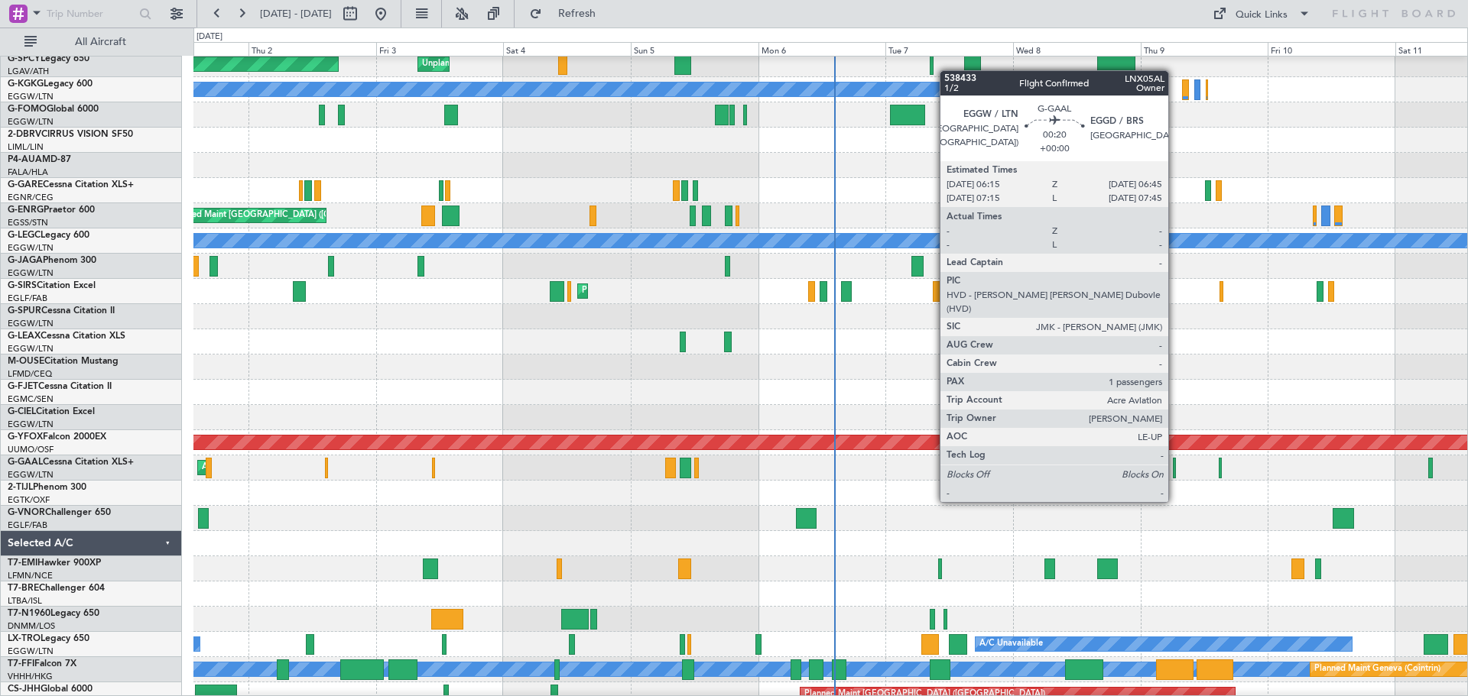
click at [1175, 473] on div at bounding box center [1174, 468] width 3 height 21
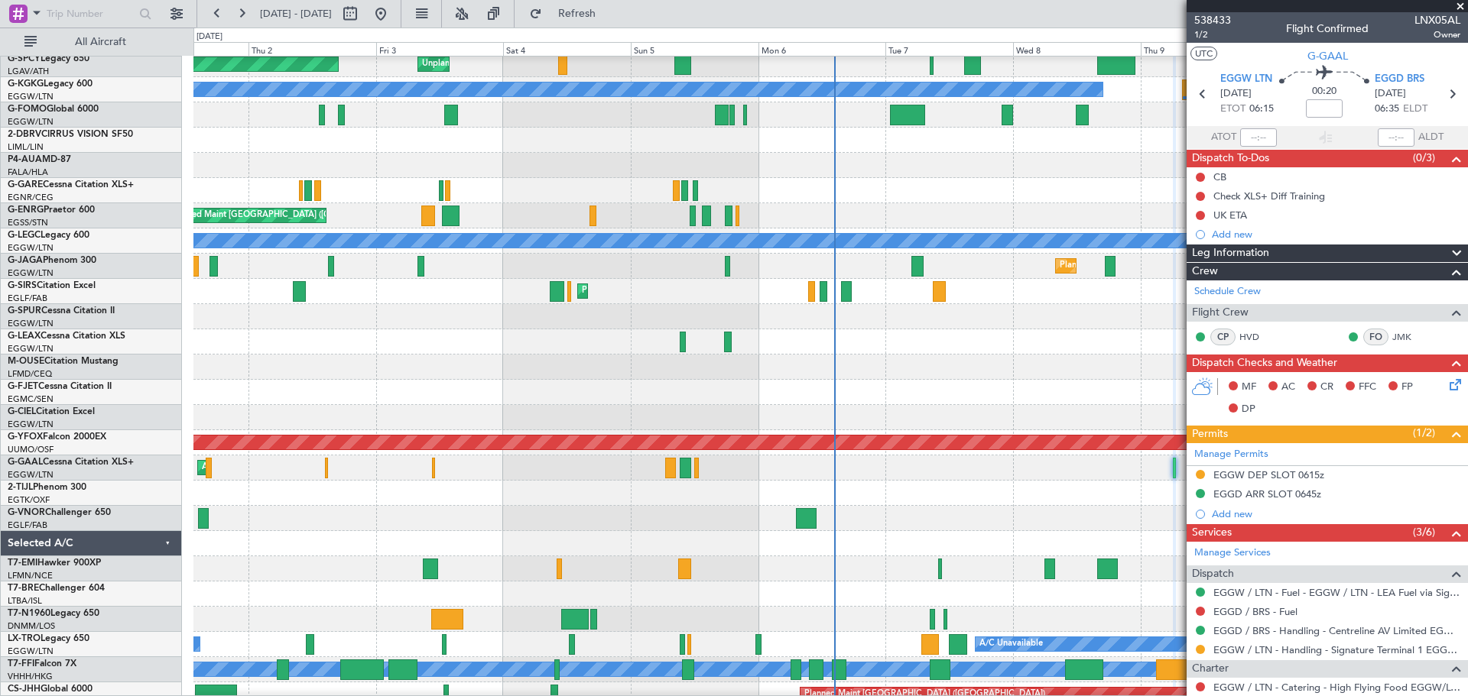
click at [1464, 13] on span at bounding box center [1460, 7] width 15 height 14
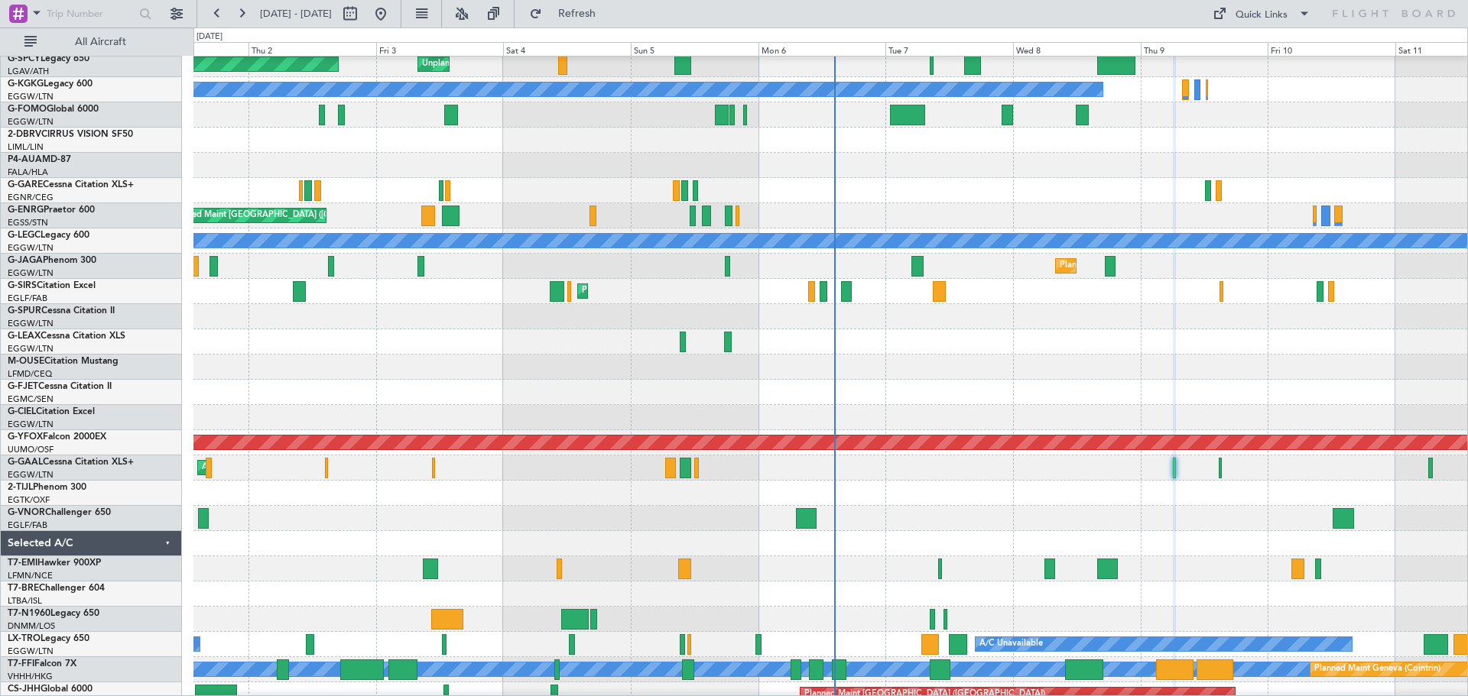
type input "0"
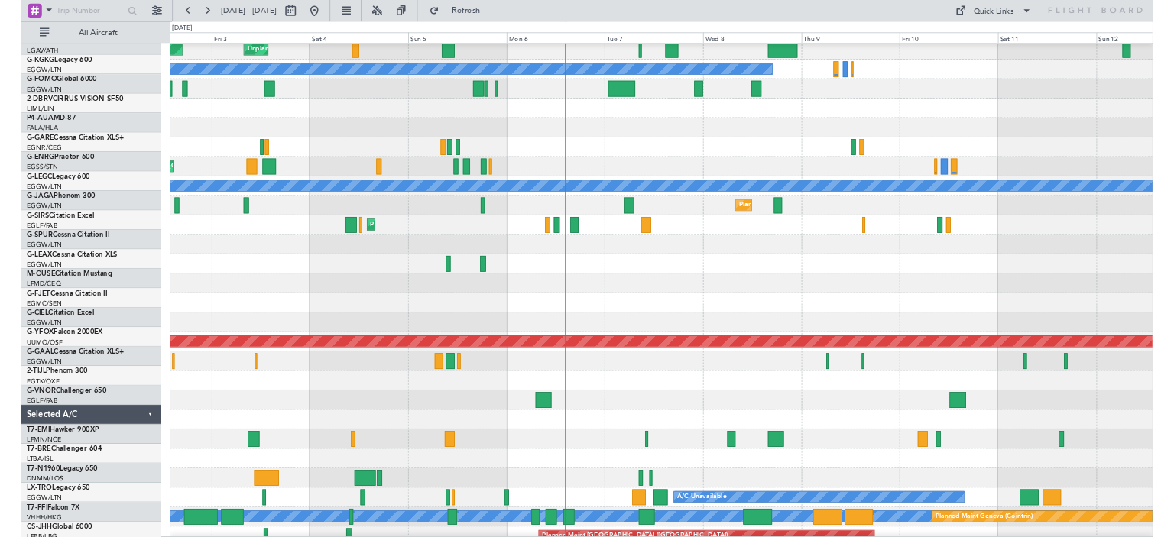
scroll to position [46, 0]
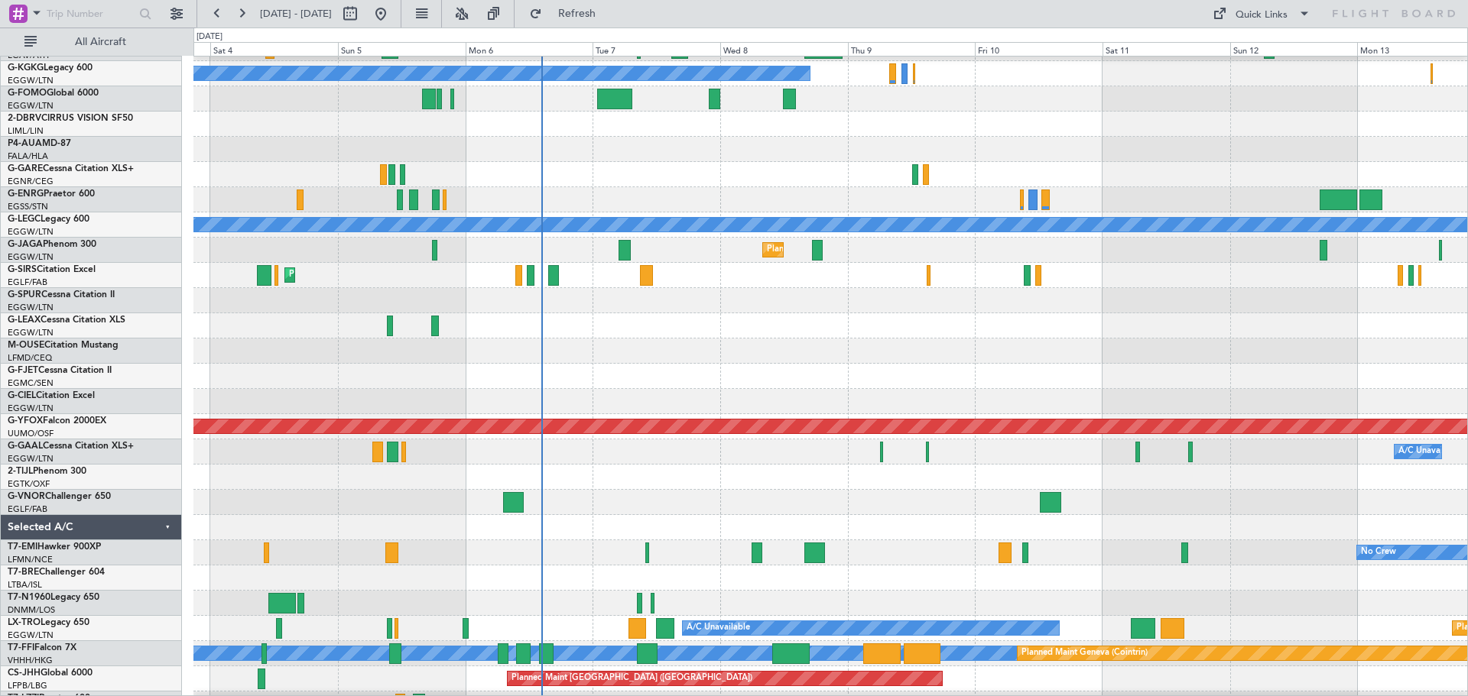
click at [902, 498] on div at bounding box center [830, 502] width 1274 height 25
click at [1114, 457] on div "A/C Unavailable AOG Maint [GEOGRAPHIC_DATA] Owner Owner A/C Unavailable Planned…" at bounding box center [830, 452] width 1274 height 25
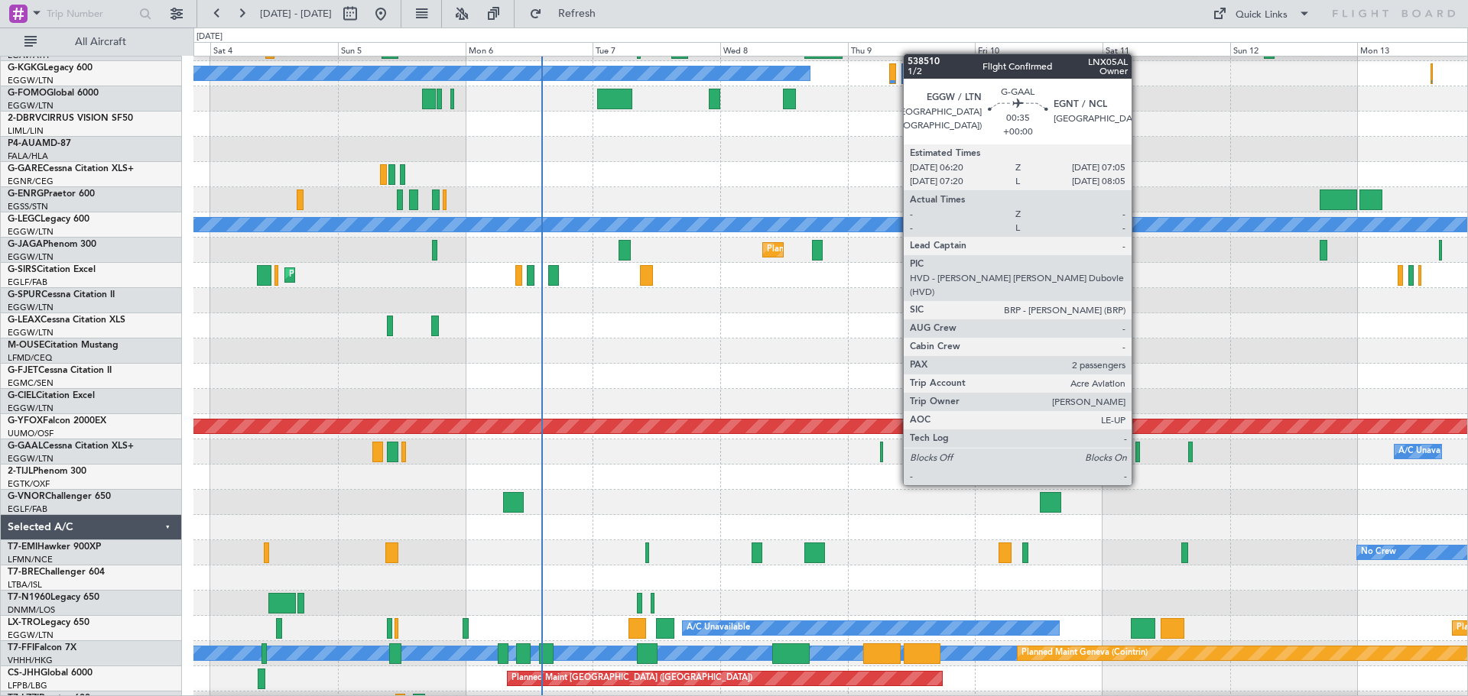
click at [1138, 456] on div at bounding box center [1137, 452] width 5 height 21
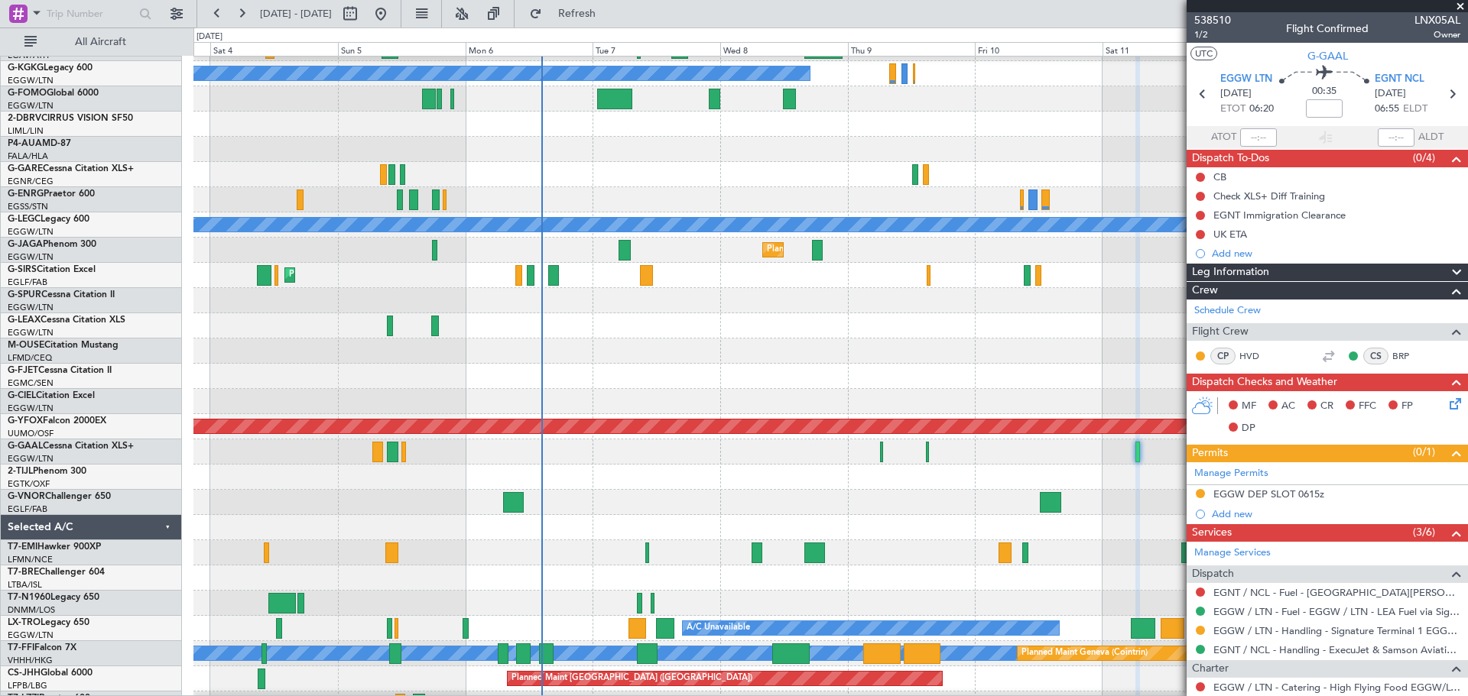
click at [1462, 5] on span at bounding box center [1460, 7] width 15 height 14
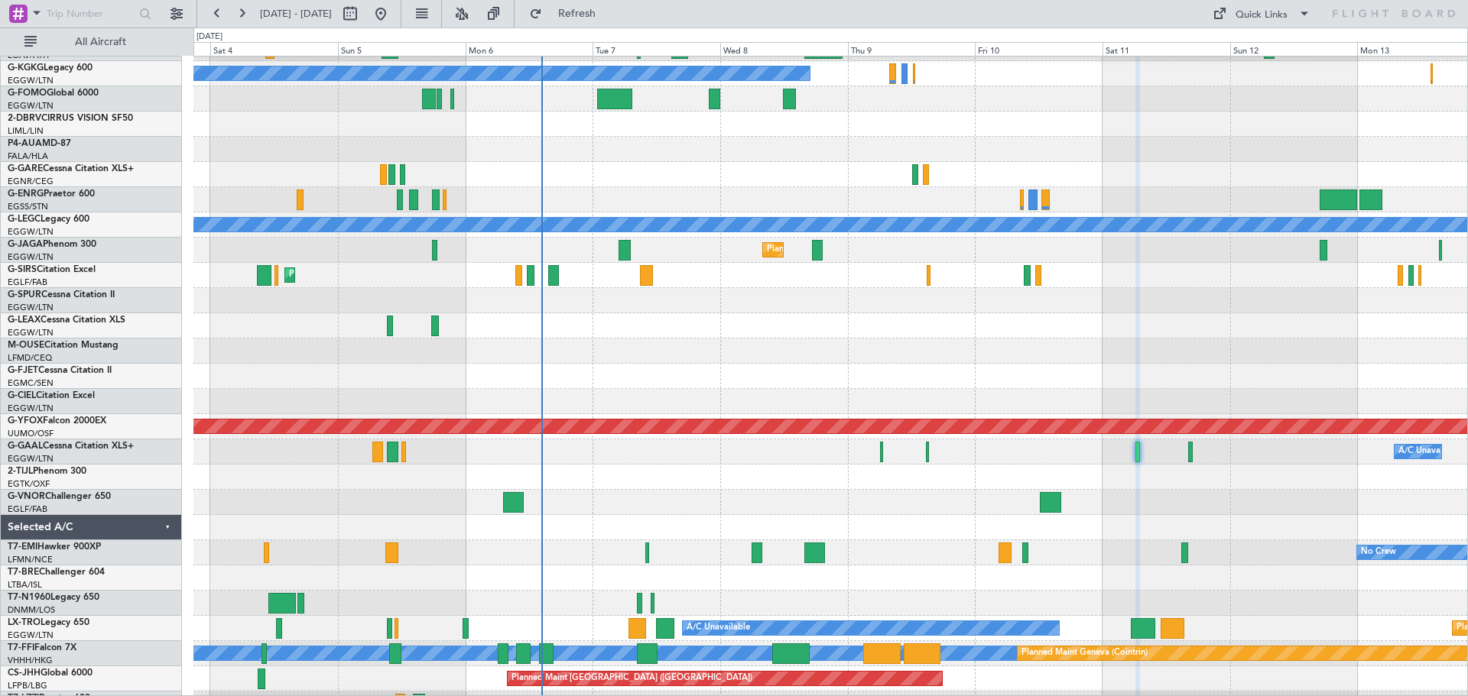
type input "0"
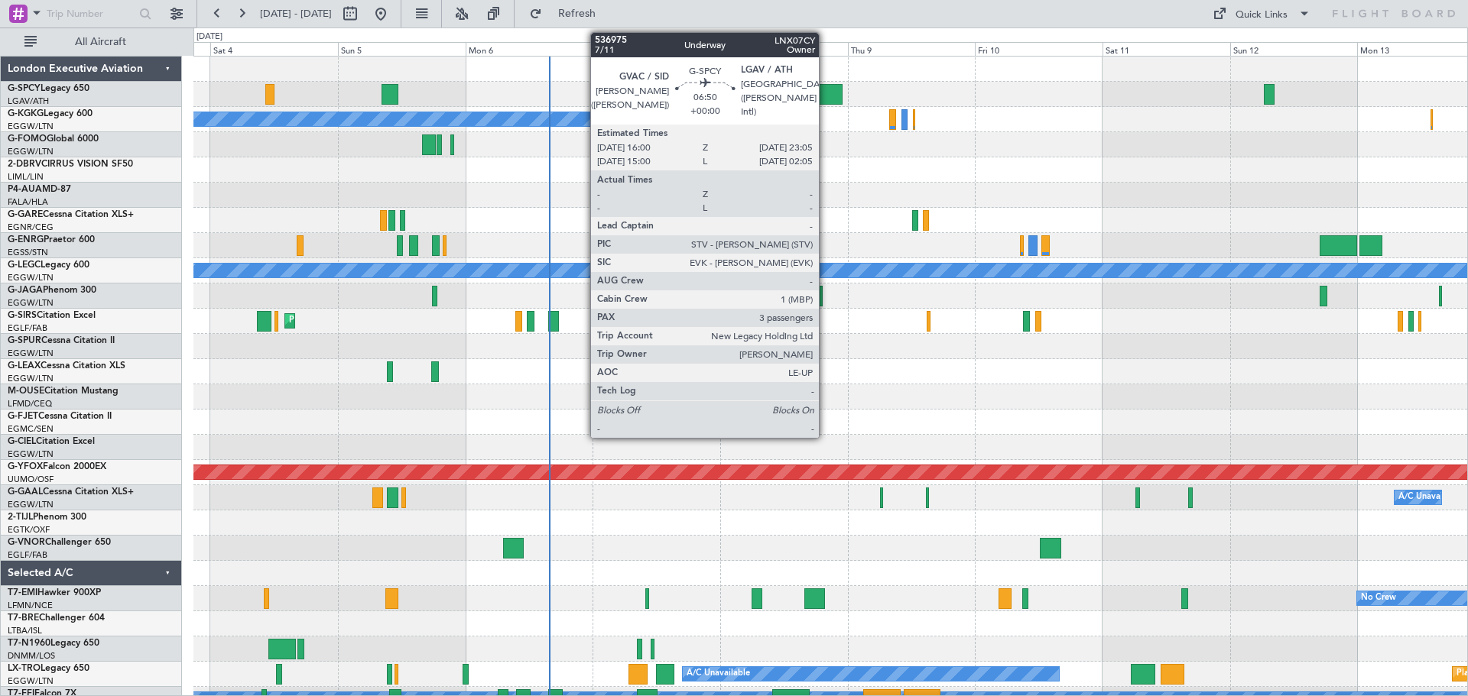
click at [826, 90] on div at bounding box center [823, 94] width 38 height 21
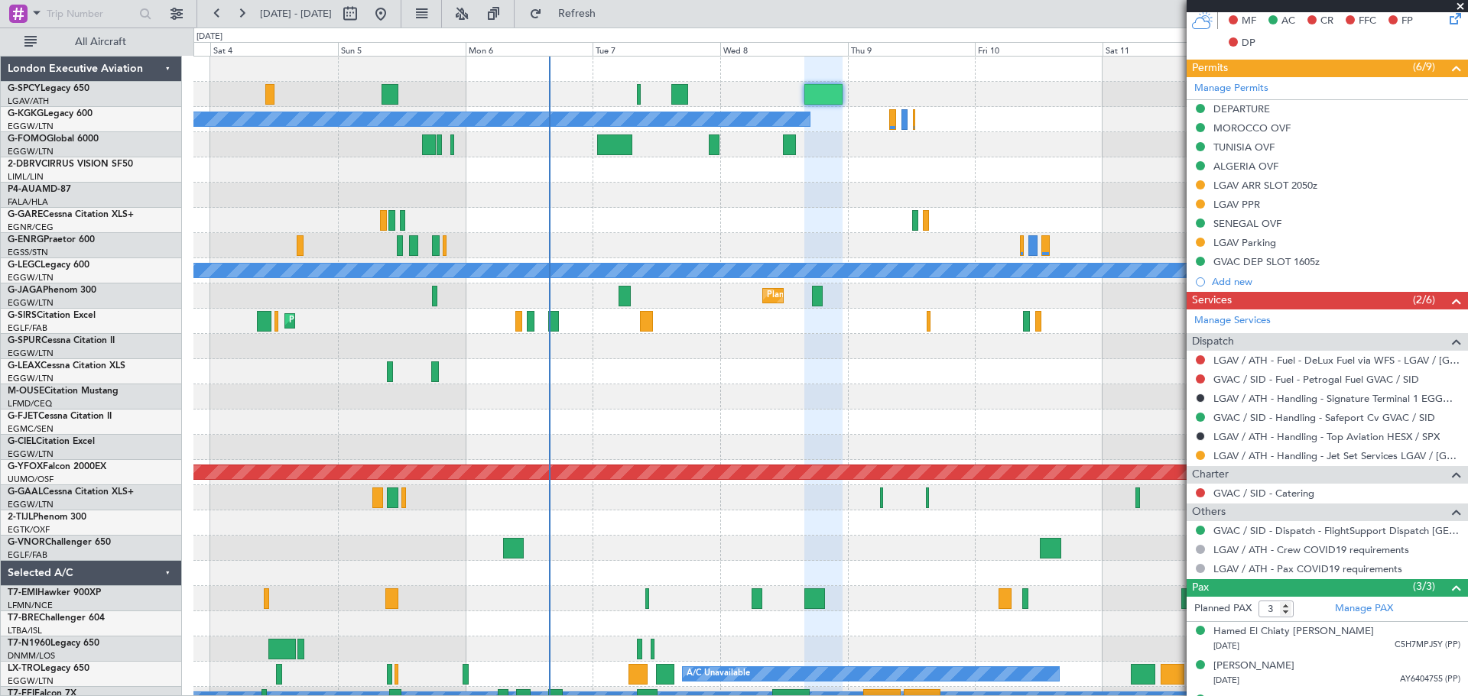
scroll to position [464, 0]
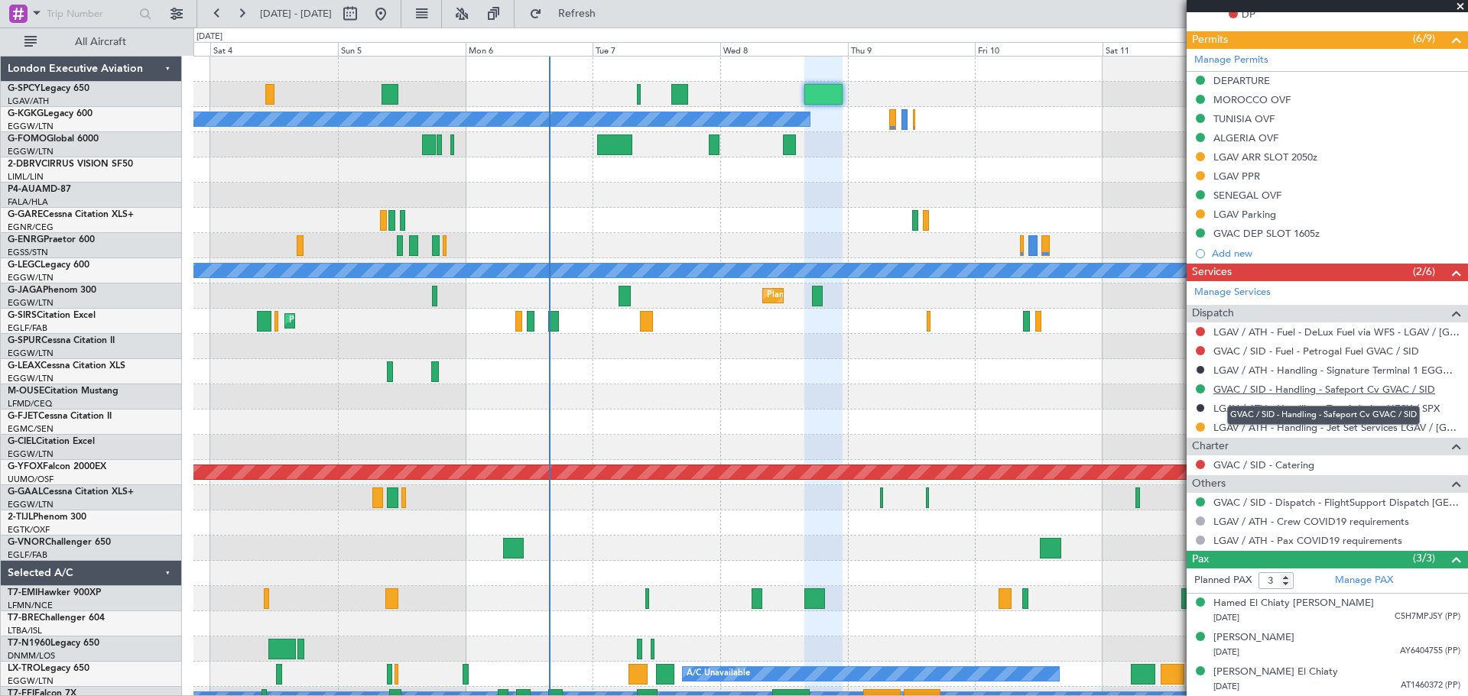
click at [1329, 390] on link "GVAC / SID - Handling - Safeport Cv GVAC / SID" at bounding box center [1324, 389] width 222 height 13
click at [1462, 3] on span at bounding box center [1460, 7] width 15 height 14
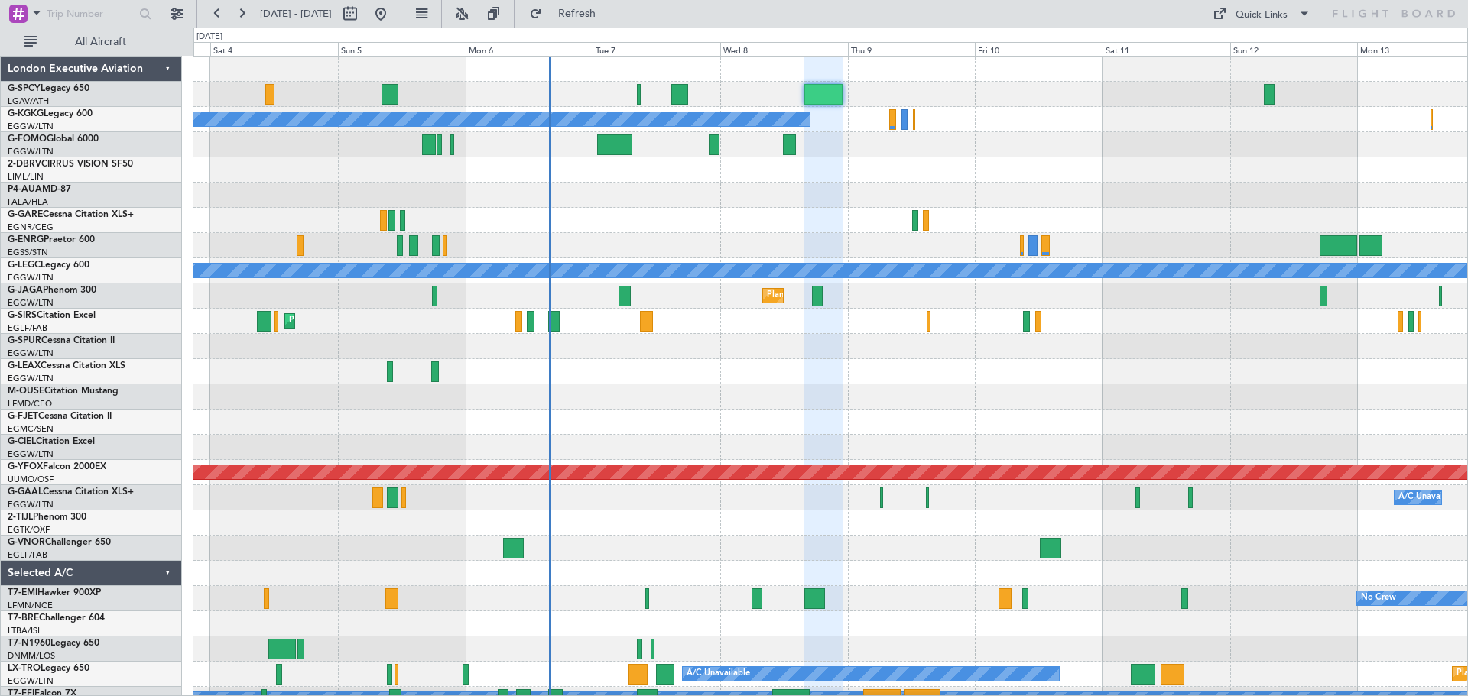
type input "0"
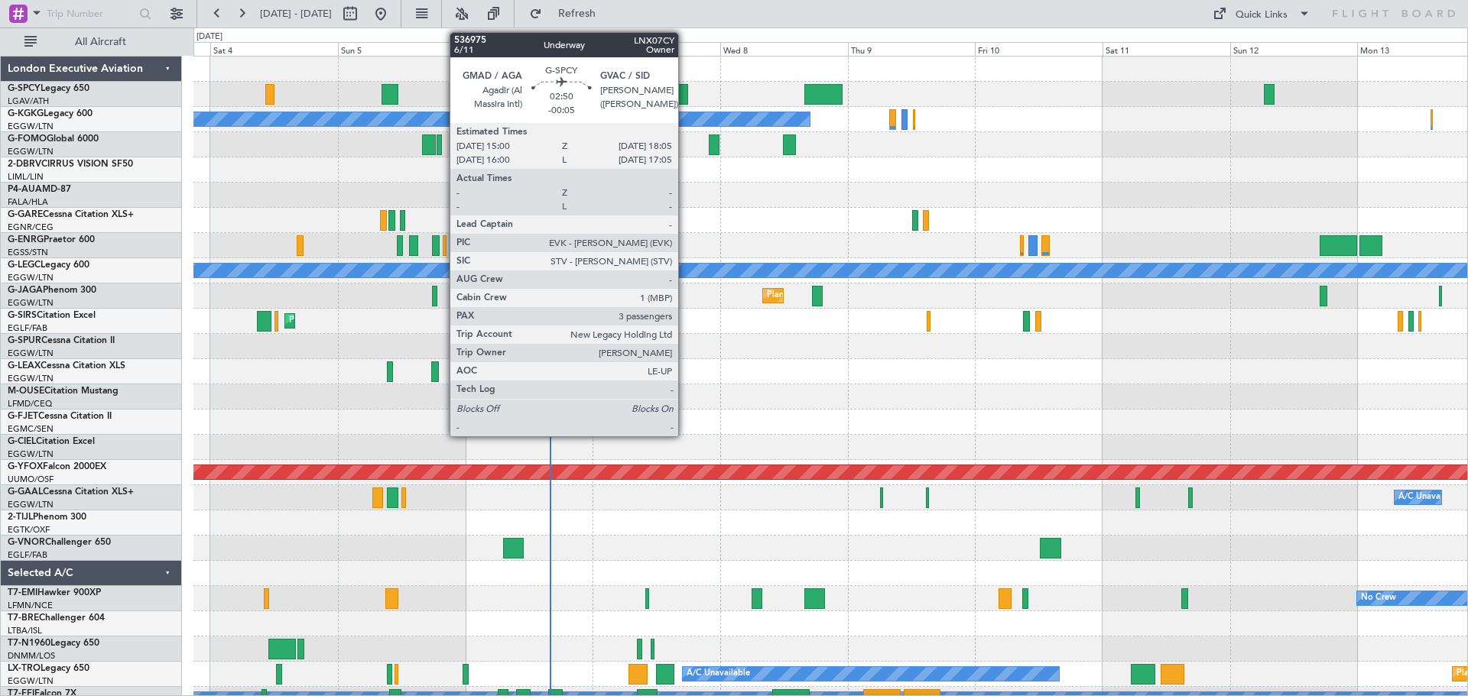
click at [685, 93] on div at bounding box center [679, 94] width 17 height 21
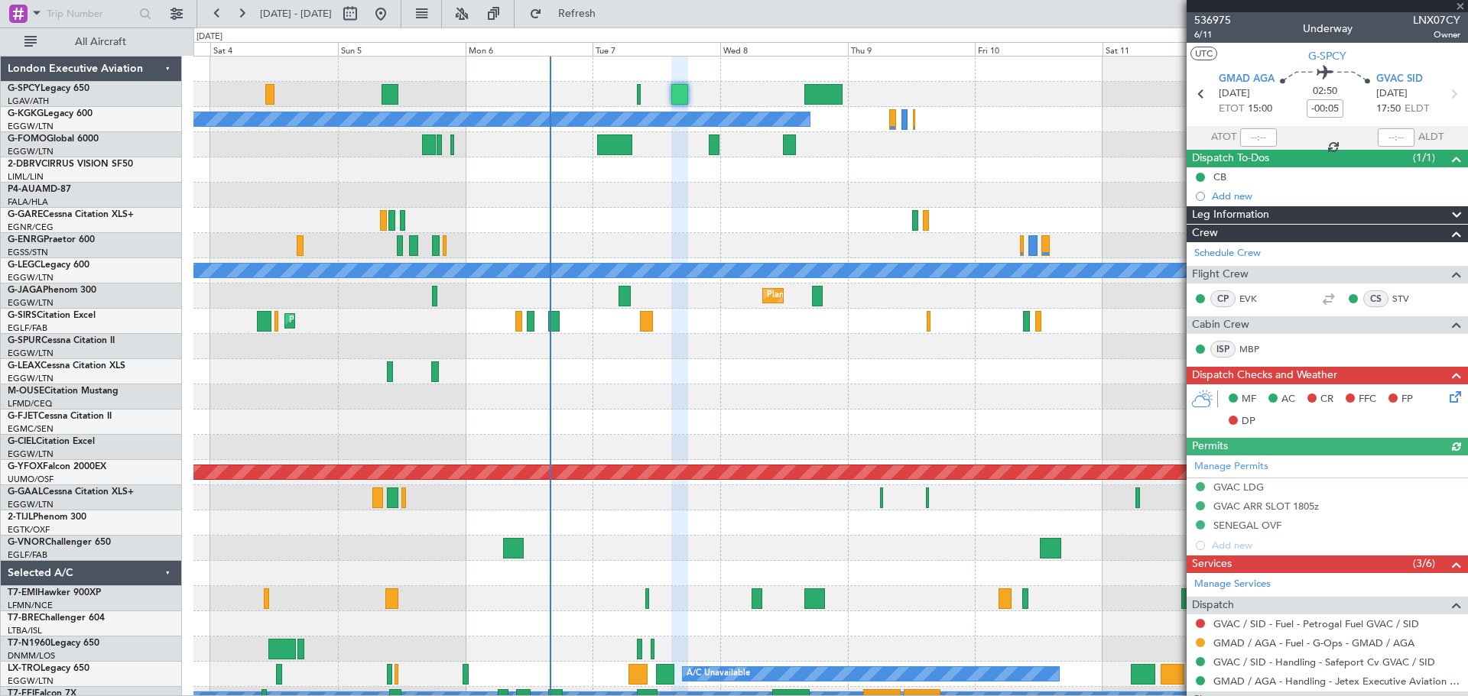
scroll to position [254, 0]
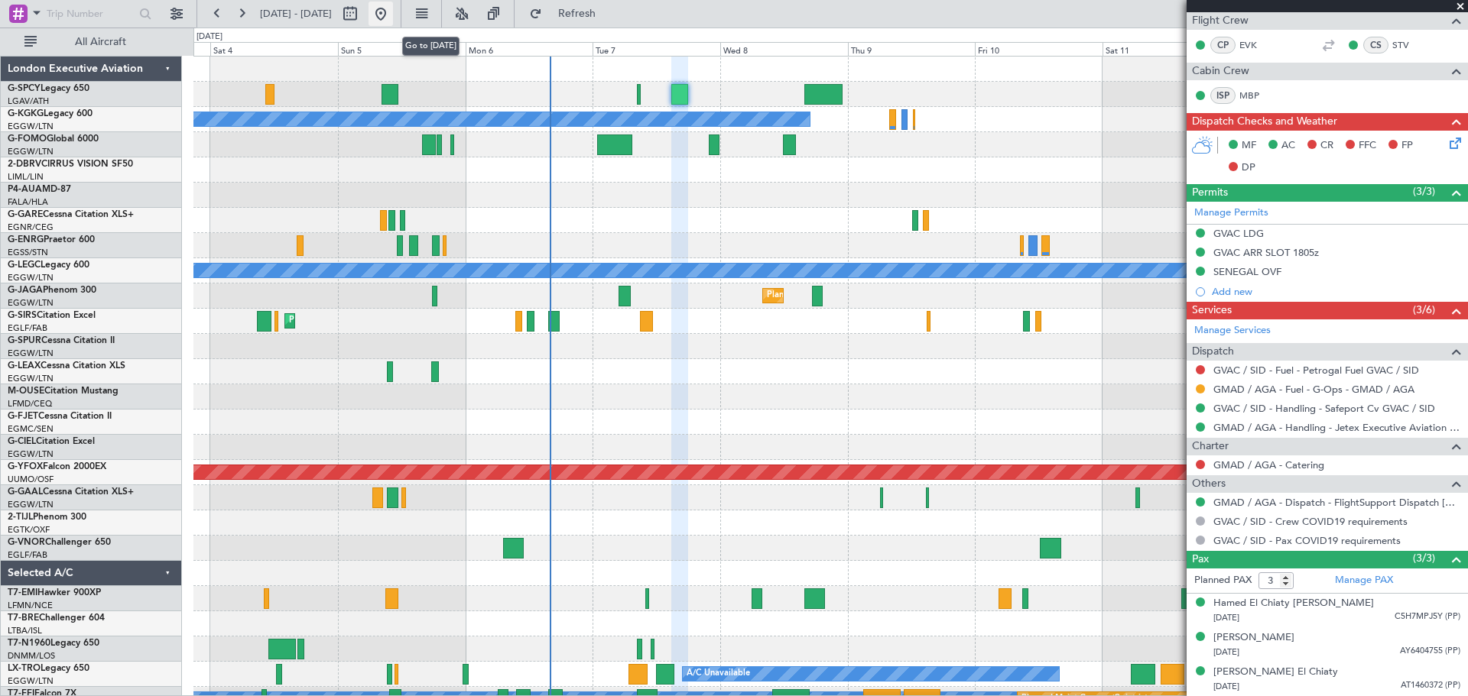
click at [393, 8] on button at bounding box center [381, 14] width 24 height 24
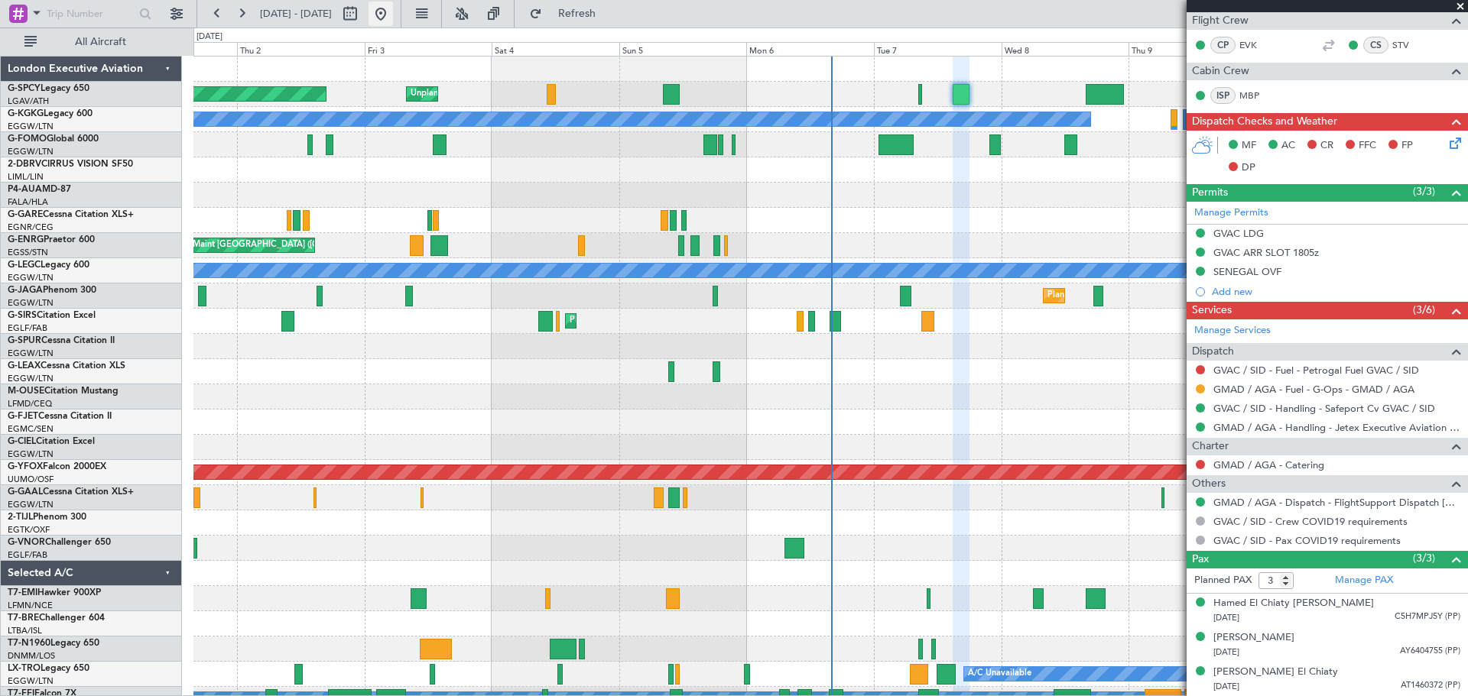
click at [393, 16] on button at bounding box center [381, 14] width 24 height 24
click at [393, 10] on button at bounding box center [381, 14] width 24 height 24
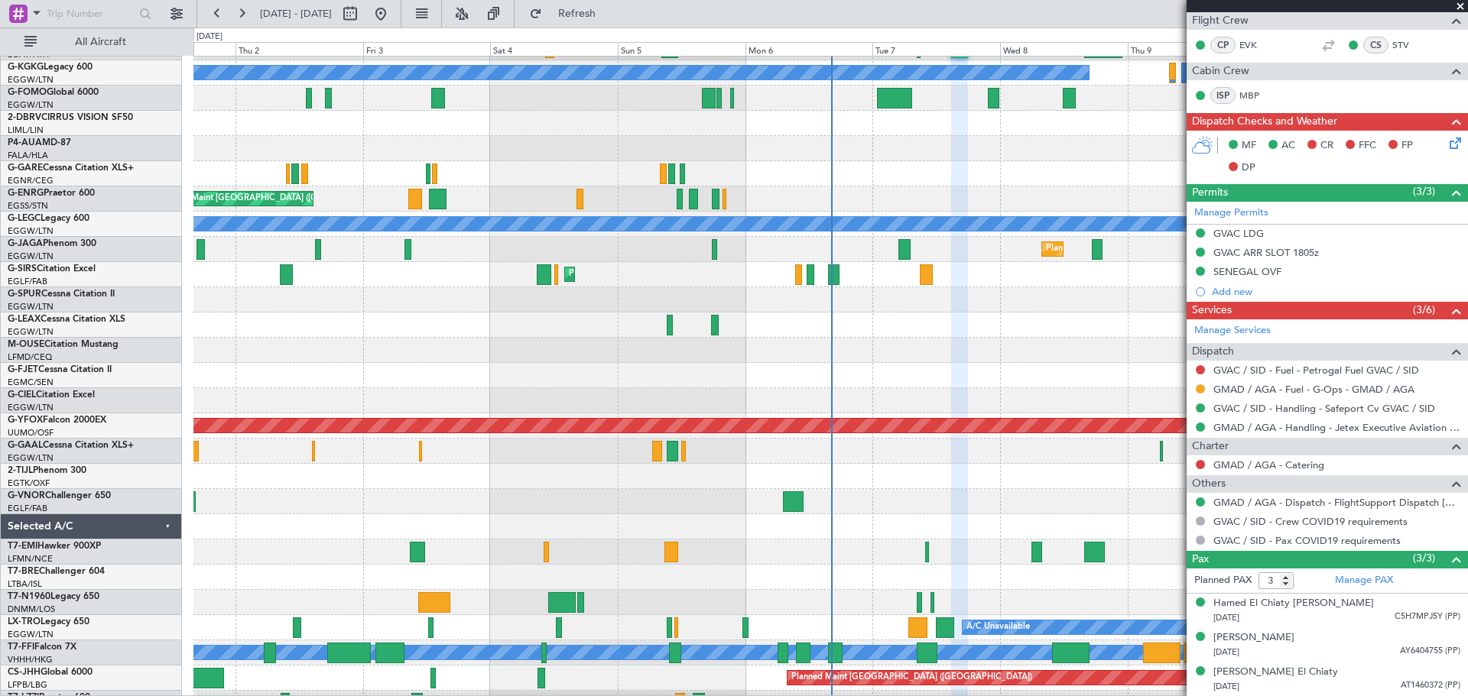
scroll to position [0, 0]
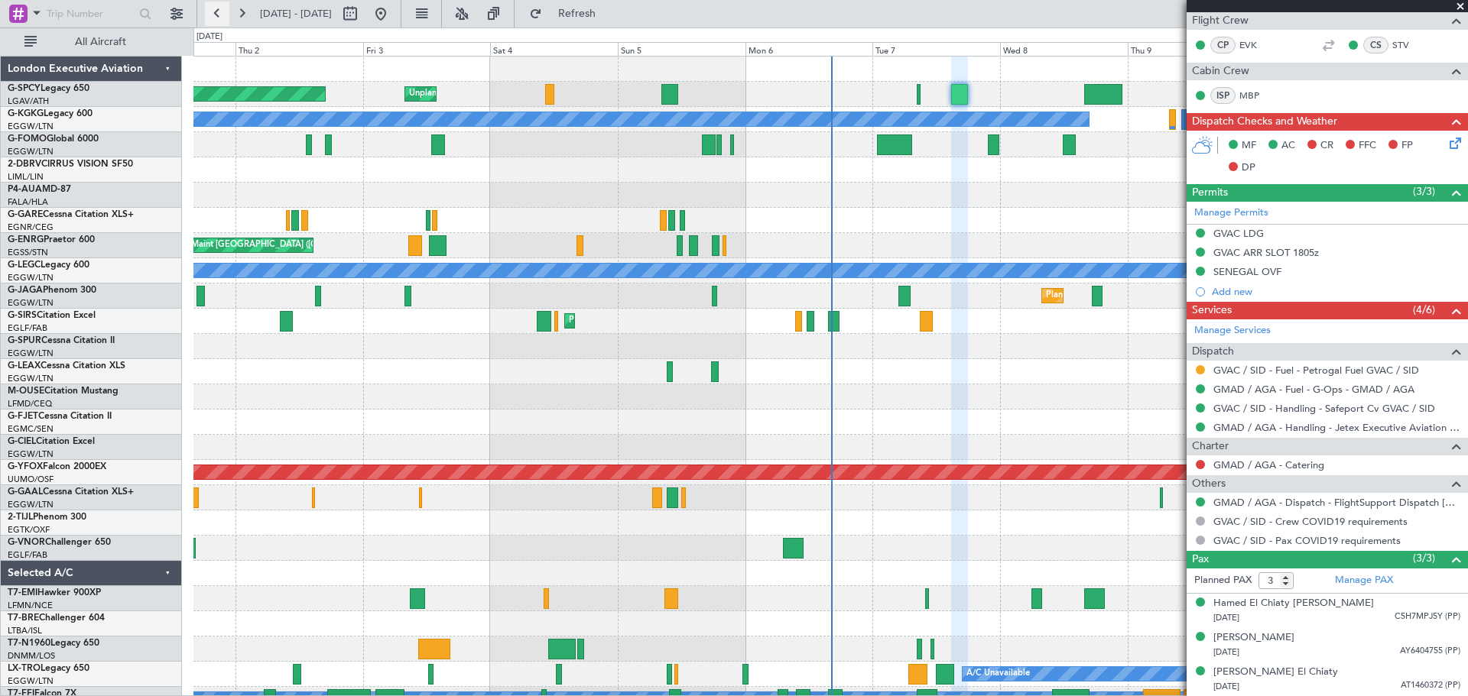
click at [207, 11] on button at bounding box center [217, 14] width 24 height 24
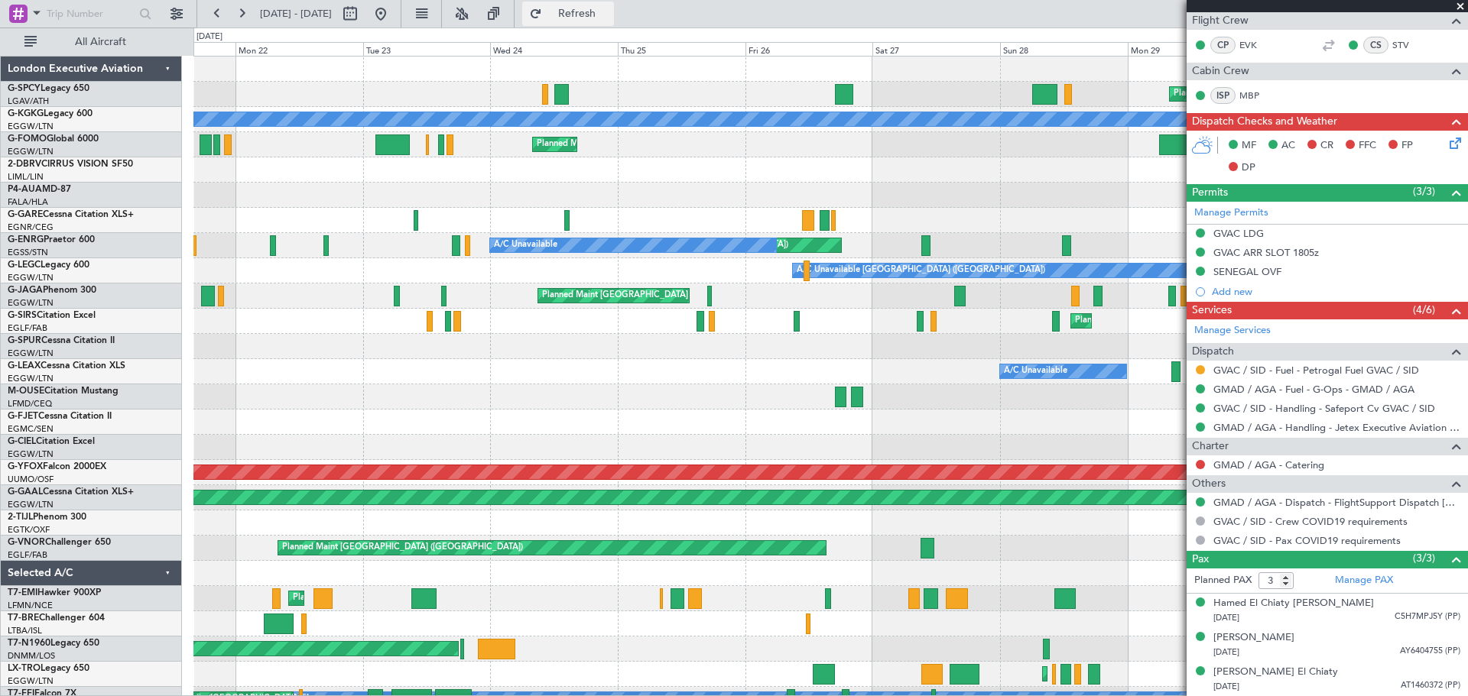
click at [609, 14] on span "Refresh" at bounding box center [577, 13] width 64 height 11
type input "4"
click at [609, 8] on span "Refresh" at bounding box center [577, 13] width 64 height 11
click at [609, 18] on span "Refresh" at bounding box center [577, 13] width 64 height 11
